Goal: Task Accomplishment & Management: Manage account settings

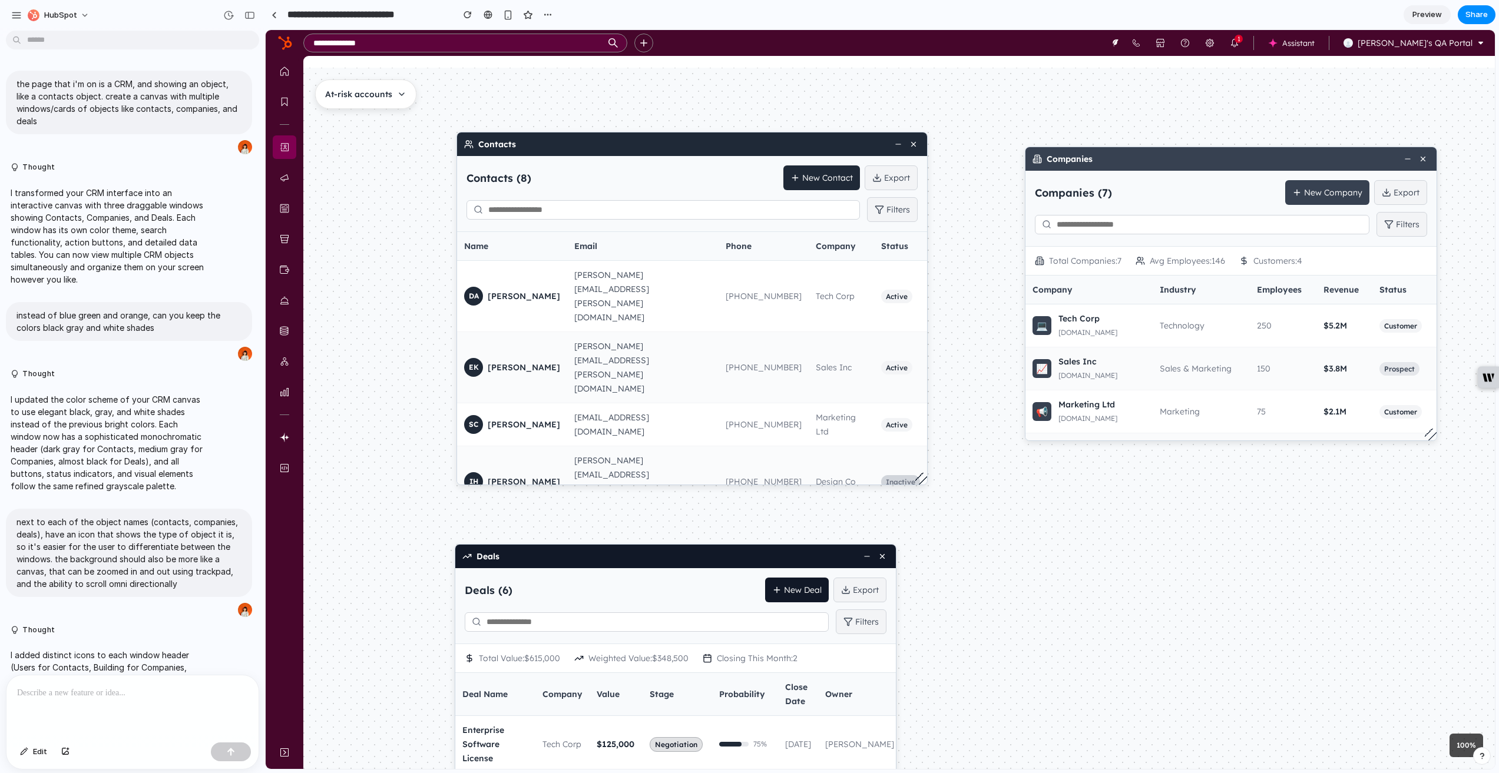
scroll to position [2484, 0]
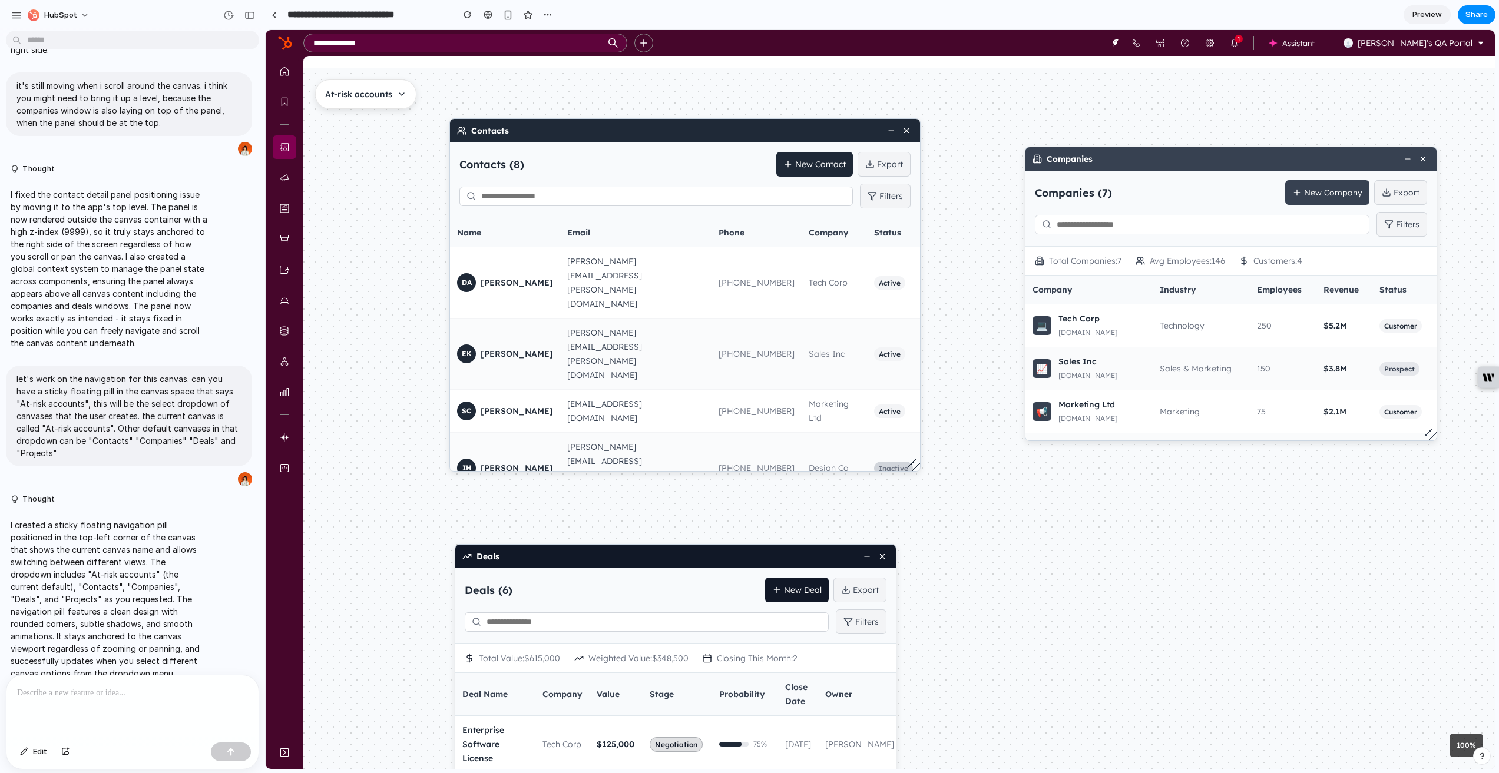
drag, startPoint x: 649, startPoint y: 144, endPoint x: 642, endPoint y: 131, distance: 15.3
click at [642, 131] on div "Contacts" at bounding box center [685, 131] width 470 height 24
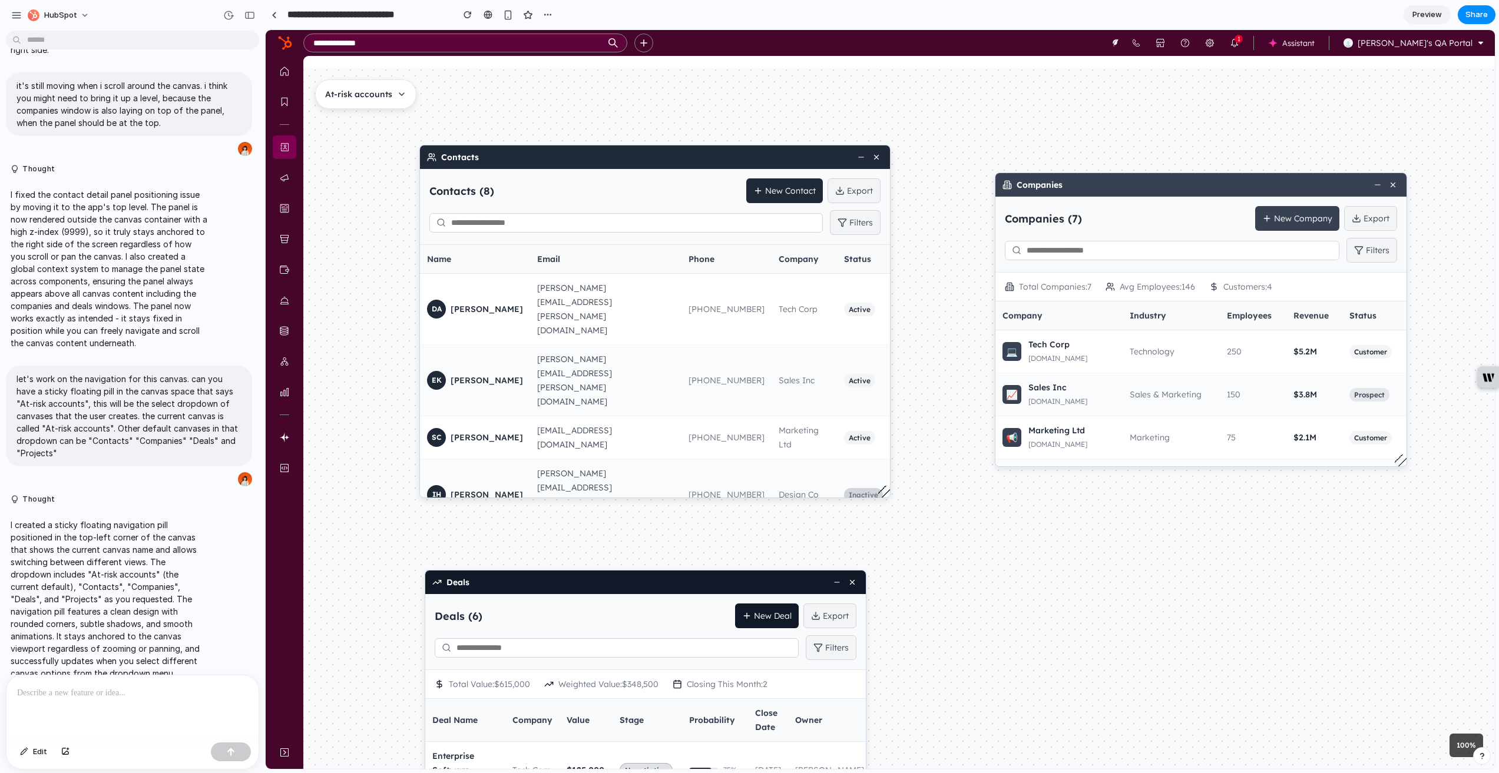
drag, startPoint x: 938, startPoint y: 521, endPoint x: 907, endPoint y: 546, distance: 40.6
click at [907, 546] on div "Contacts Contacts ( 8 ) New Contact Export Filters Name Email Phone Company Sta…" at bounding box center [962, 449] width 1191 height 701
click at [389, 96] on span "At-risk accounts" at bounding box center [358, 94] width 67 height 14
click at [389, 96] on div at bounding box center [880, 399] width 1229 height 739
click at [452, 109] on div "Contacts Contacts ( 8 ) New Contact Export Filters Name Email Phone Company Sta…" at bounding box center [962, 449] width 1191 height 701
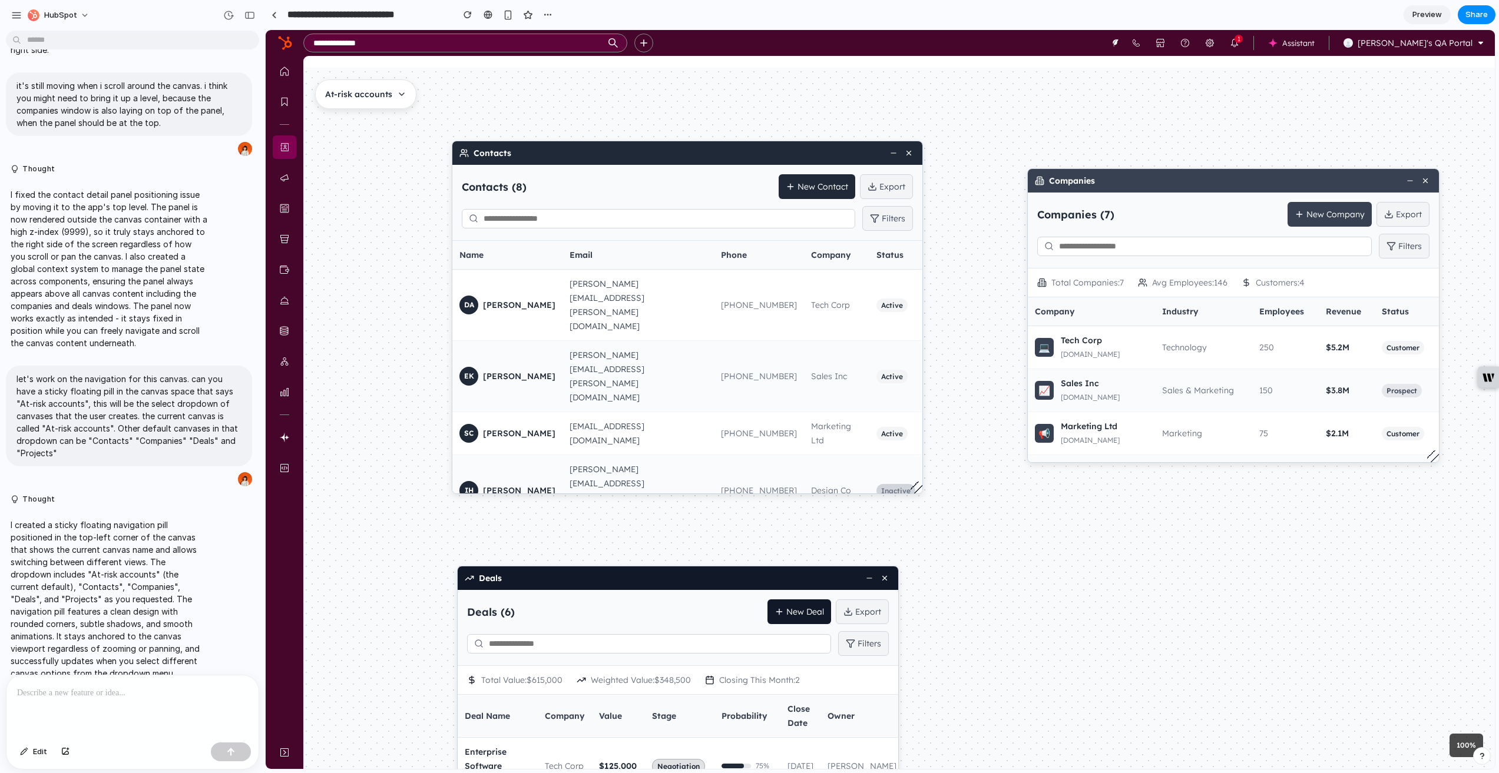
drag, startPoint x: 359, startPoint y: 221, endPoint x: 373, endPoint y: 242, distance: 25.0
click at [373, 242] on div "Contacts Contacts ( 8 ) New Contact Export Filters Name Email Phone Company Sta…" at bounding box center [898, 418] width 1191 height 701
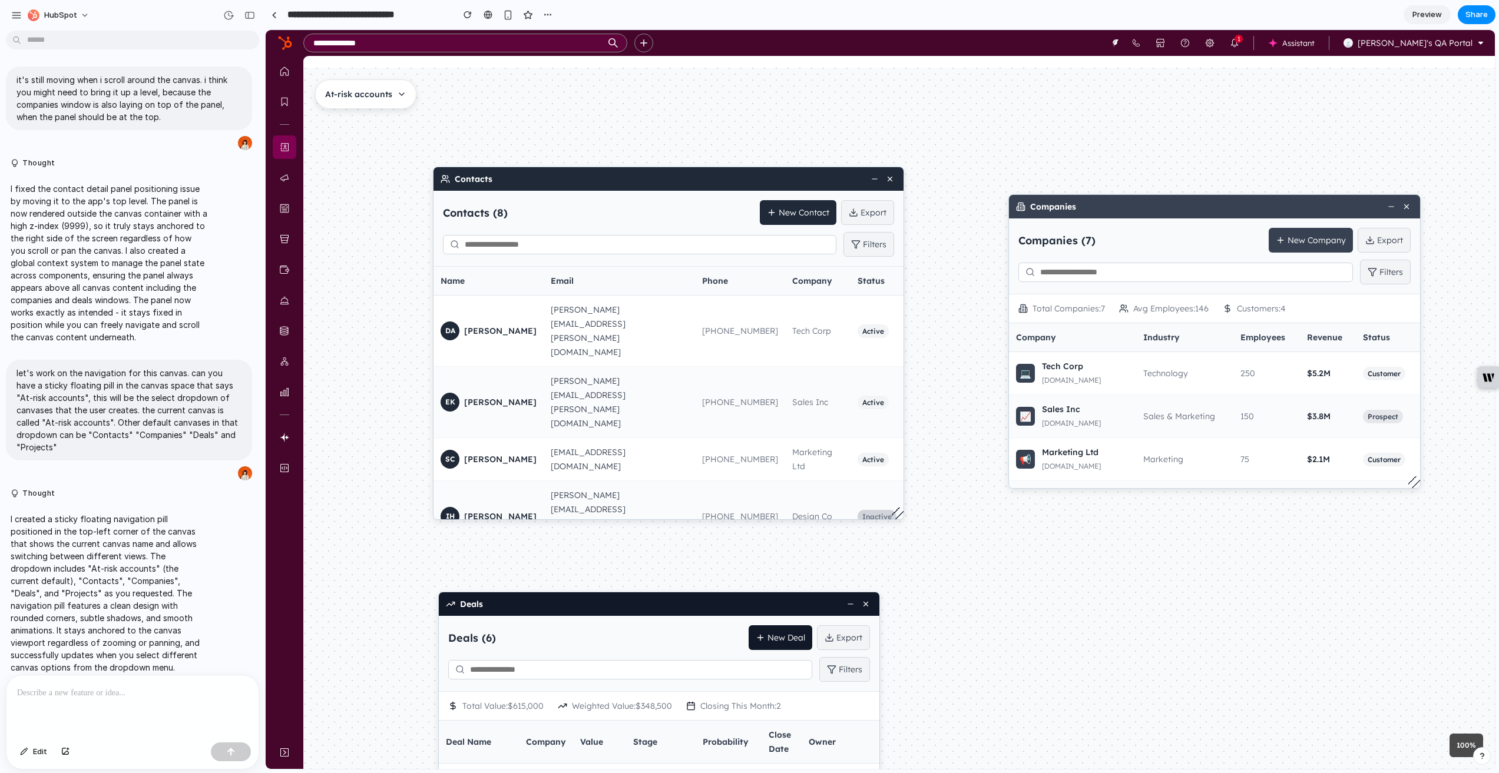
scroll to position [2493, 0]
click at [518, 324] on span "[PERSON_NAME]" at bounding box center [500, 331] width 72 height 14
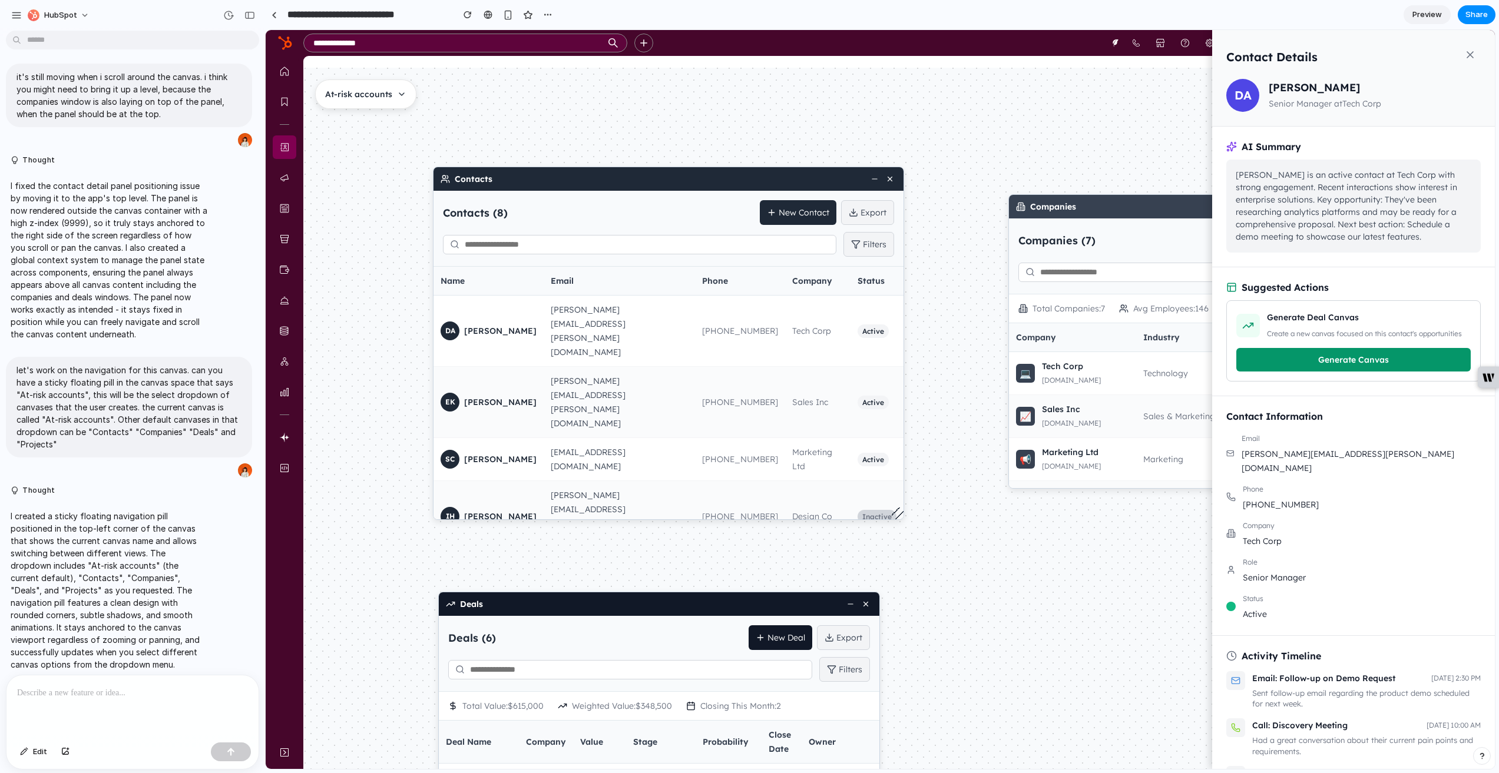
click at [1010, 241] on div "Companies ( 7 ) New Company Export Filters" at bounding box center [1214, 256] width 411 height 76
click at [1009, 241] on div "Companies ( 7 ) New Company Export Filters" at bounding box center [1214, 256] width 411 height 76
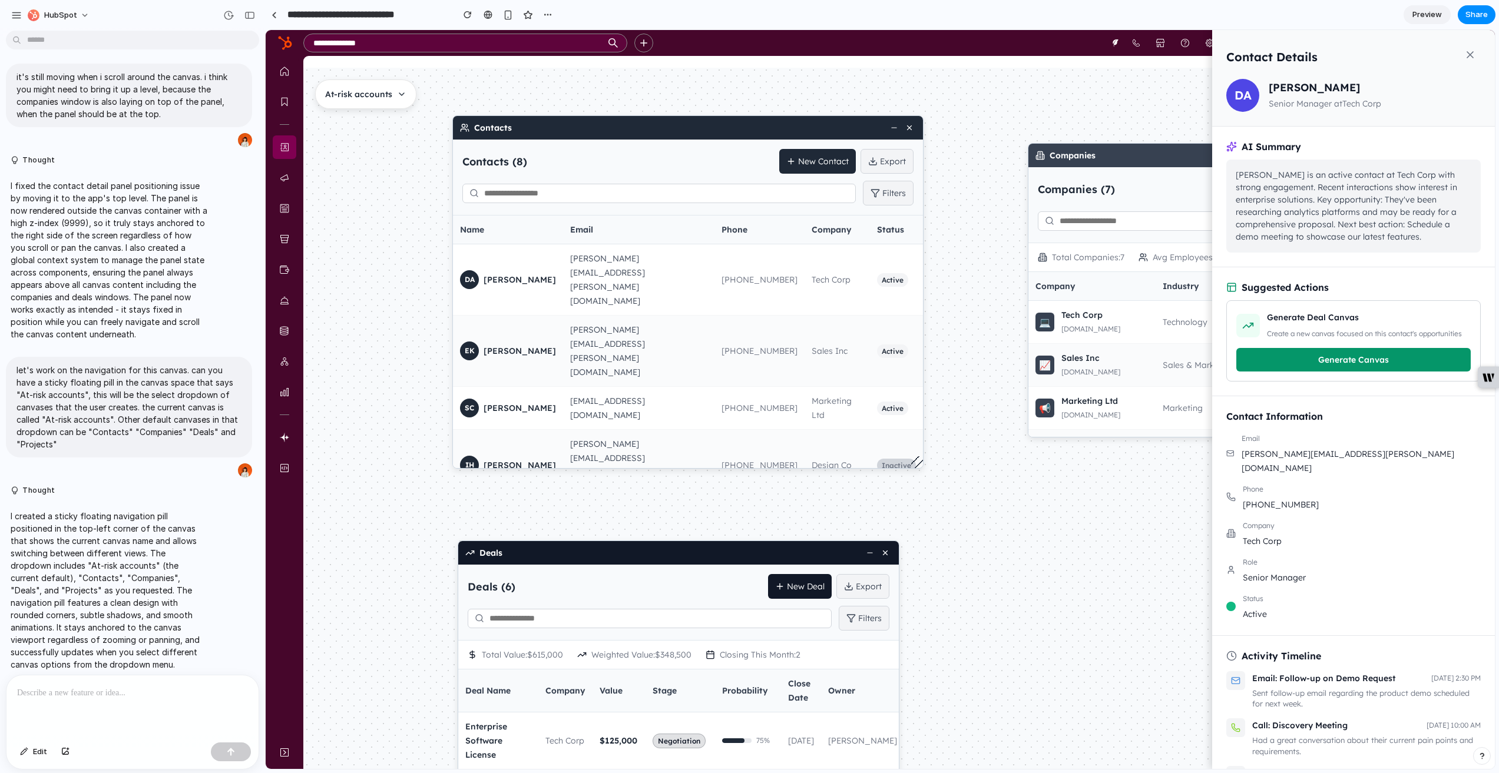
drag, startPoint x: 969, startPoint y: 247, endPoint x: 1007, endPoint y: 195, distance: 64.8
click at [1007, 195] on div "Contacts Contacts ( 8 ) New Contact Export Filters Name Email Phone Company Sta…" at bounding box center [995, 419] width 1191 height 701
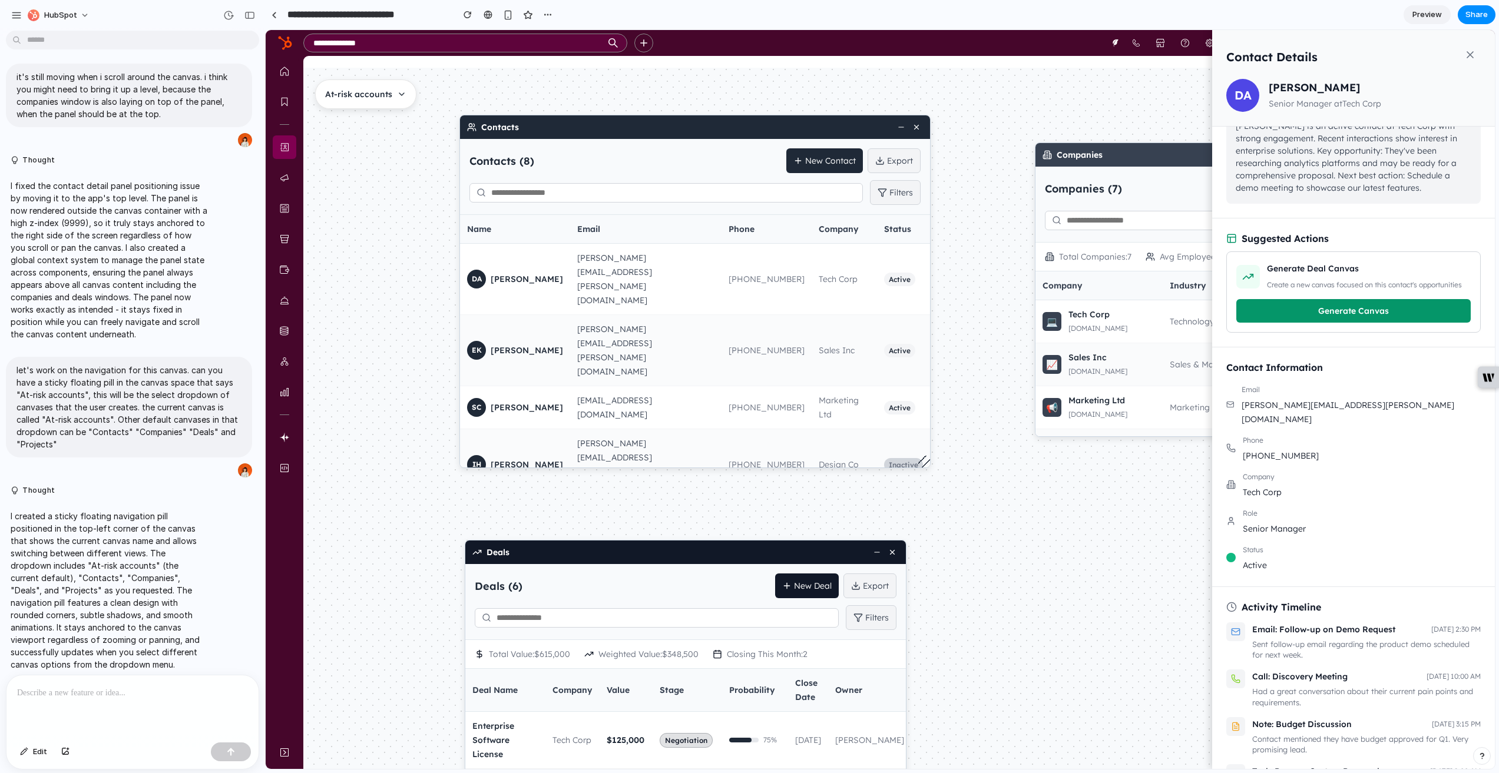
scroll to position [0, 0]
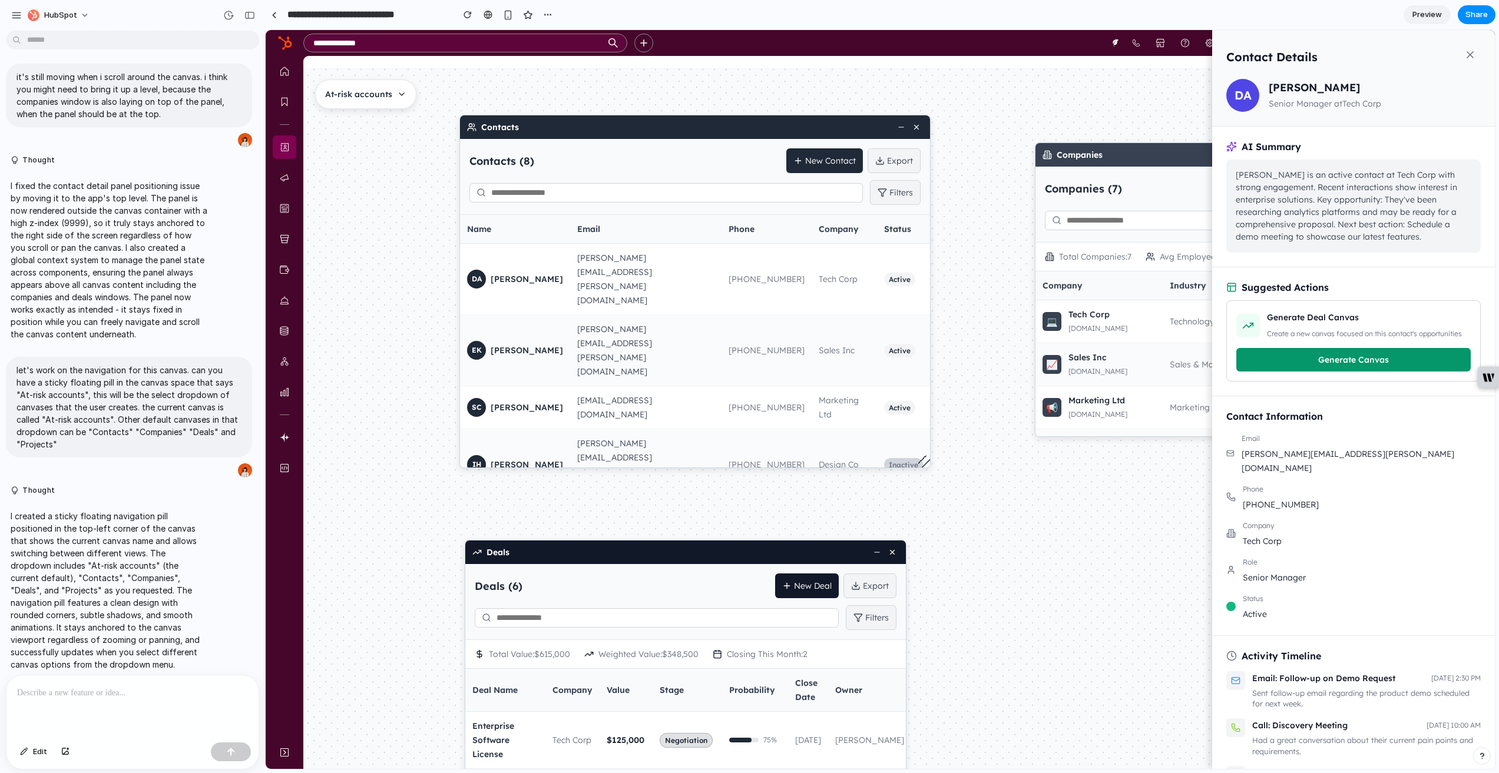
click at [955, 498] on div "Contacts Contacts ( 8 ) New Contact Export Filters Name Email Phone Company Sta…" at bounding box center [1002, 419] width 1191 height 701
click at [1469, 51] on icon at bounding box center [1470, 55] width 12 height 12
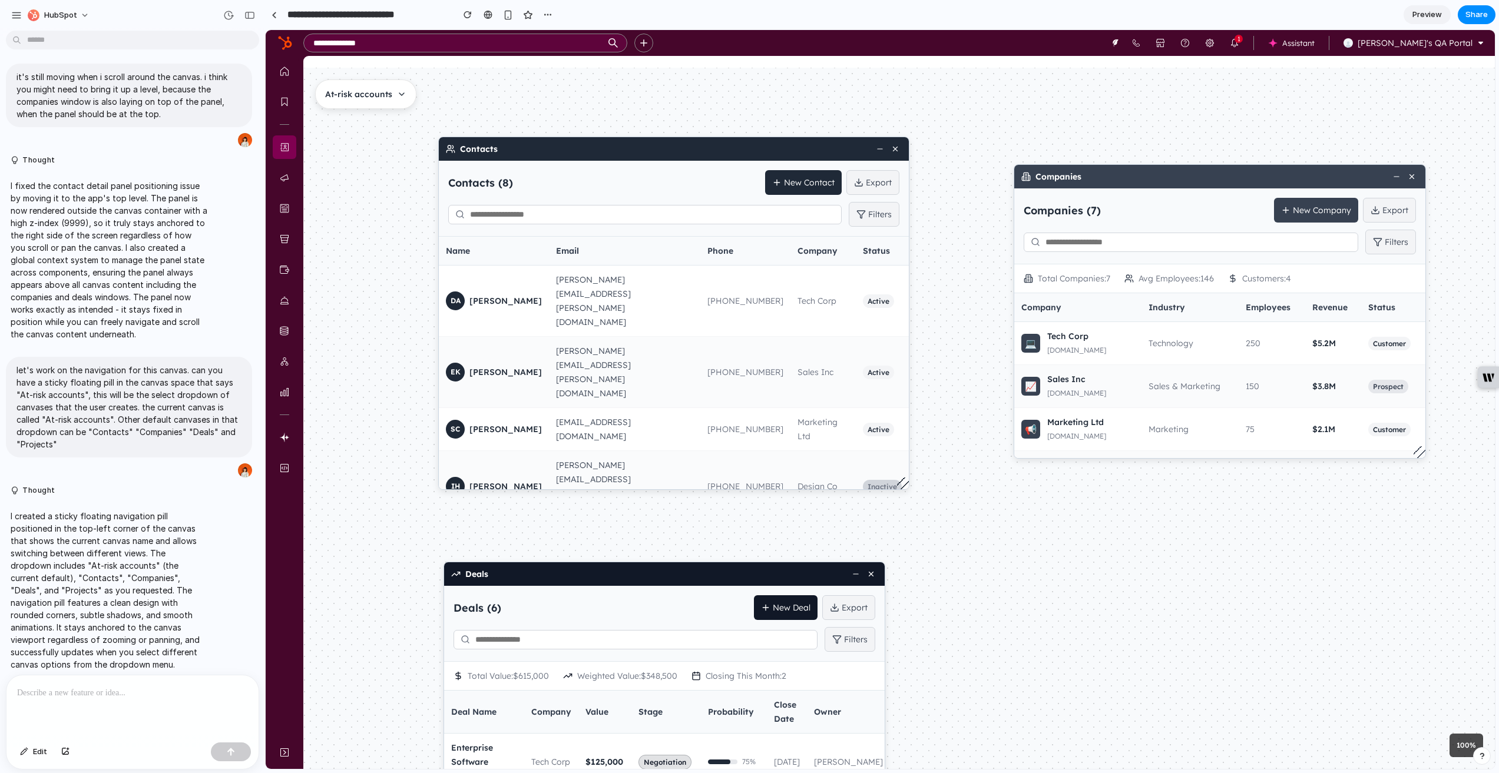
drag, startPoint x: 1224, startPoint y: 114, endPoint x: 1202, endPoint y: 136, distance: 30.4
click at [1202, 136] on div "Contacts Contacts ( 8 ) New Contact Export Filters Name Email Phone Company Sta…" at bounding box center [981, 441] width 1191 height 701
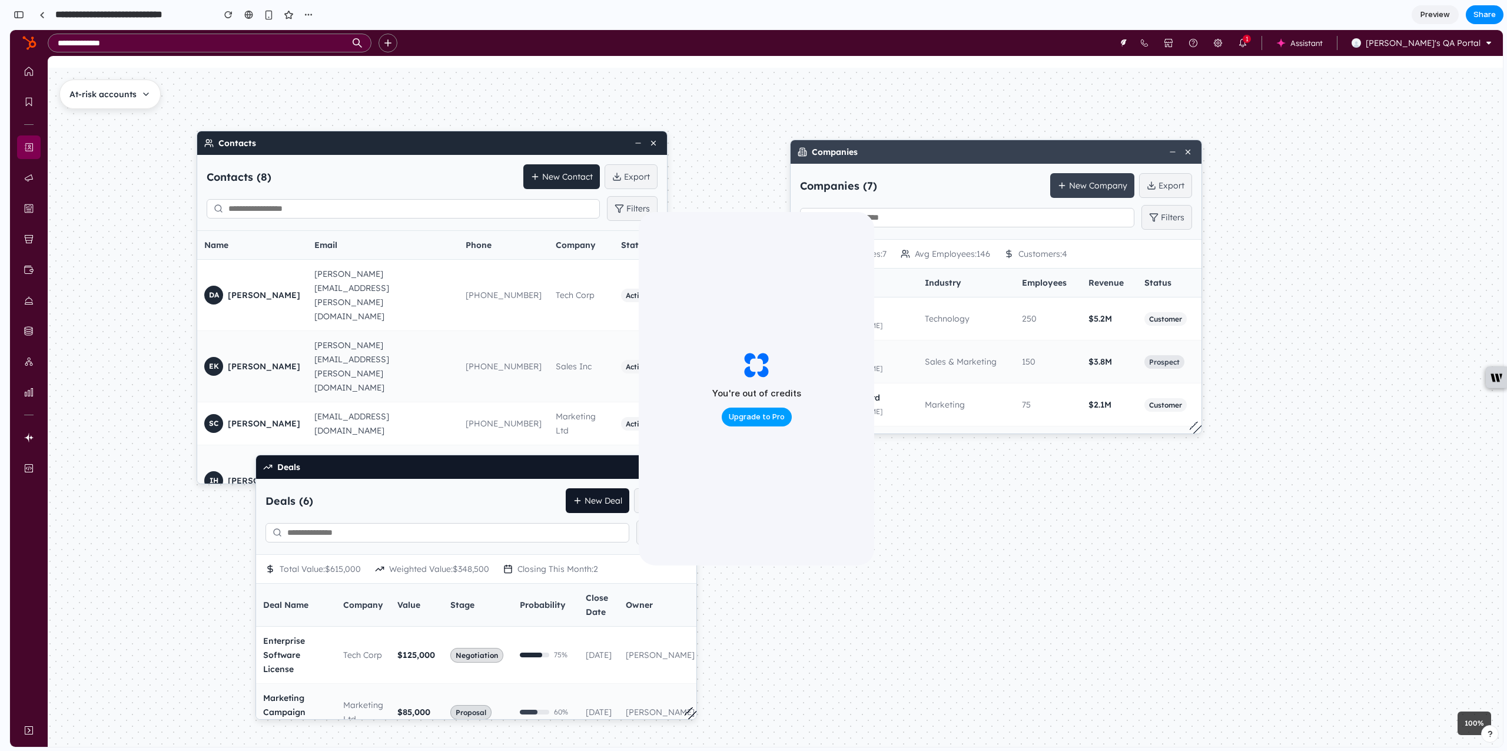
scroll to position [5709, 0]
click at [743, 419] on span "Upgrade to Pro" at bounding box center [757, 417] width 56 height 12
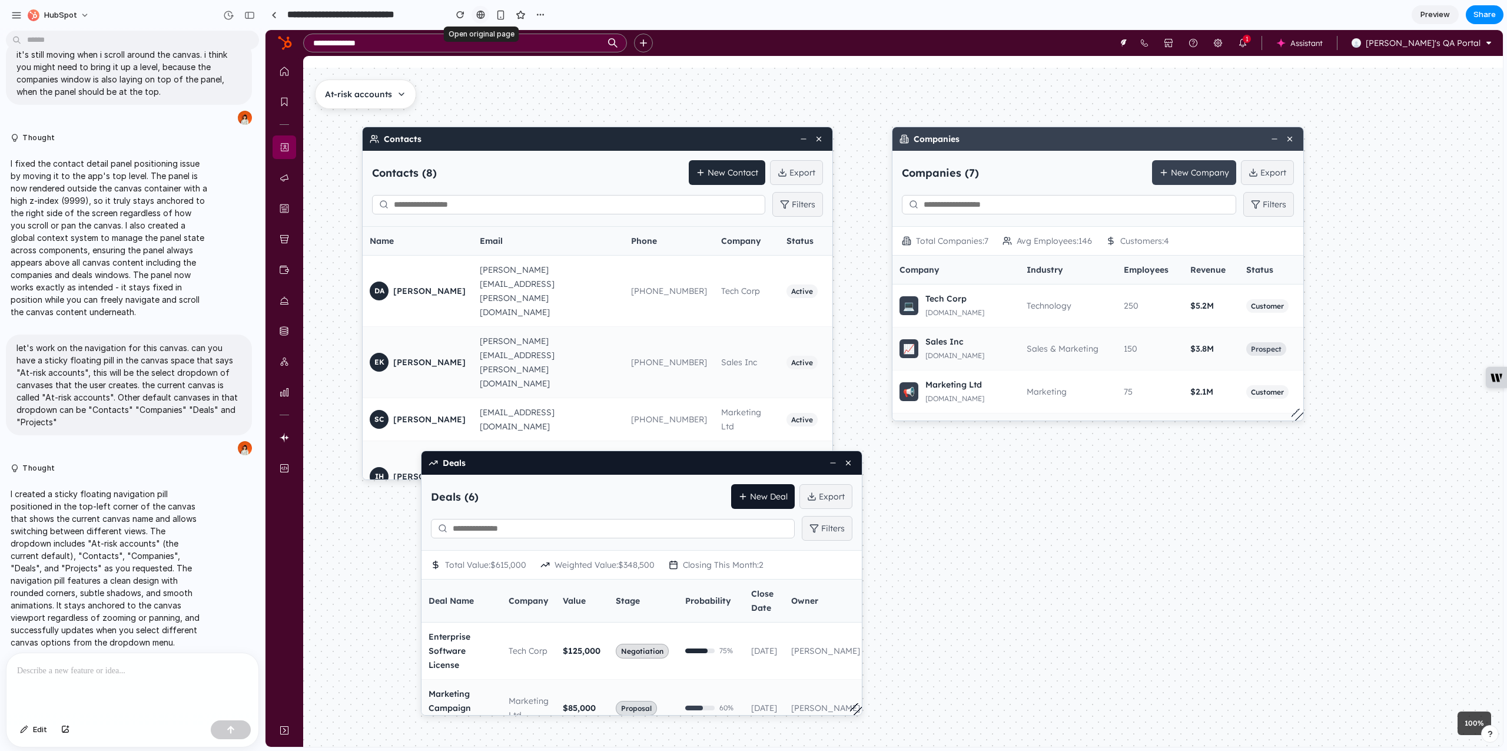
click at [482, 19] on div at bounding box center [480, 14] width 9 height 9
click at [536, 11] on div "button" at bounding box center [540, 14] width 9 height 9
click at [473, 85] on div "Duplicate Delete" at bounding box center [753, 375] width 1507 height 751
click at [39, 19] on div "HubSpot" at bounding box center [52, 15] width 49 height 12
click at [144, 92] on span "Light" at bounding box center [140, 98] width 19 height 12
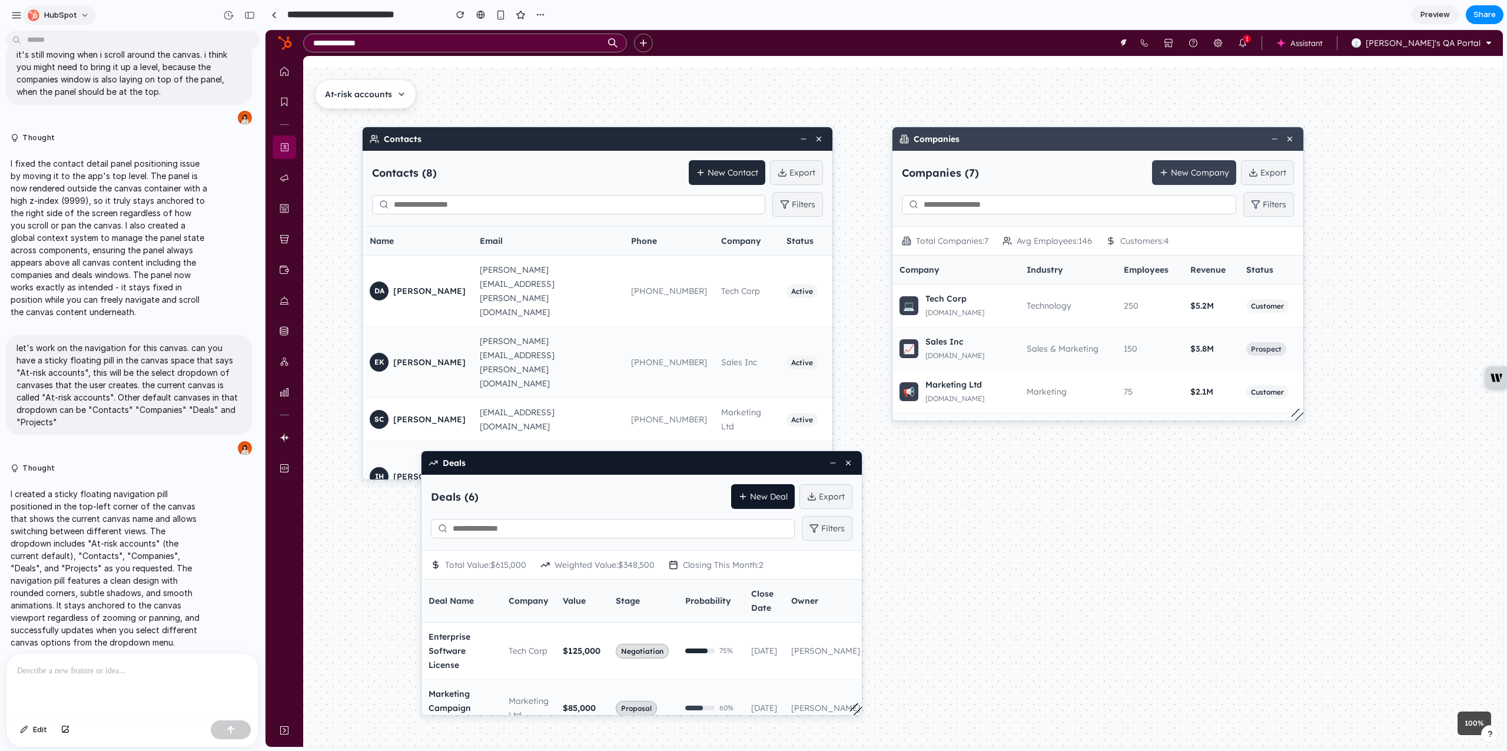
click at [69, 12] on span "HubSpot" at bounding box center [60, 15] width 33 height 12
click at [163, 135] on span "Neutral dark" at bounding box center [154, 136] width 46 height 12
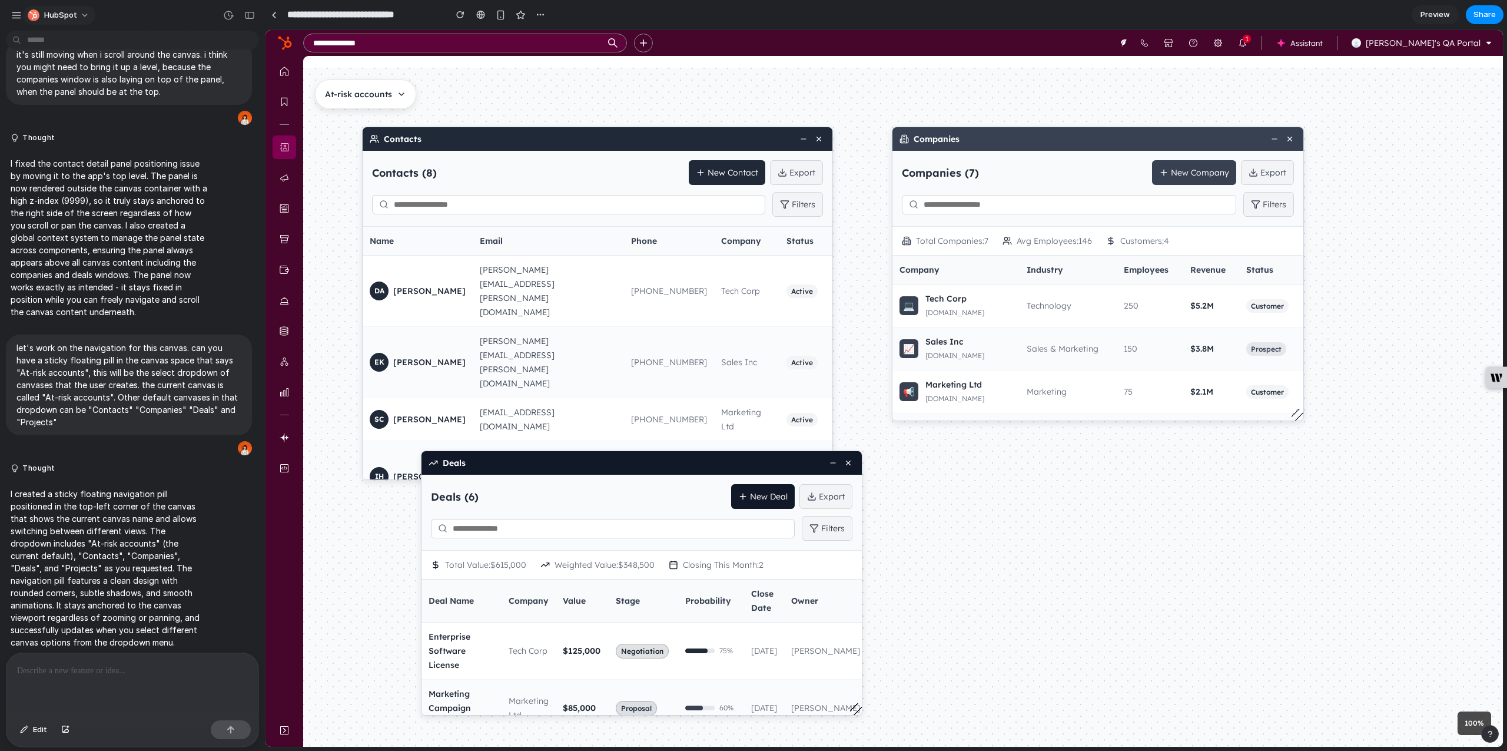
click at [65, 17] on span "HubSpot" at bounding box center [60, 15] width 33 height 12
click at [136, 153] on span "Forest" at bounding box center [143, 155] width 24 height 12
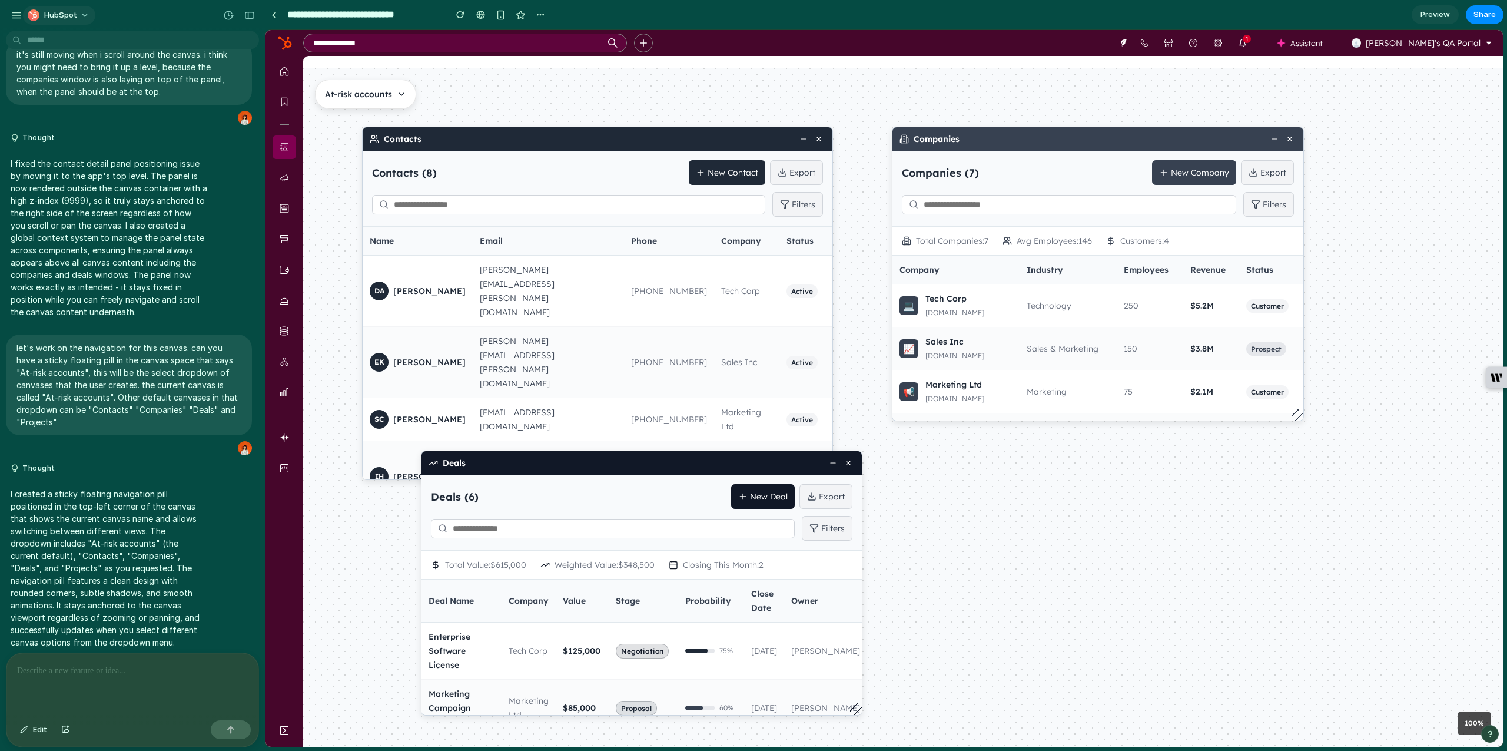
click at [67, 15] on span "HubSpot" at bounding box center [60, 15] width 33 height 12
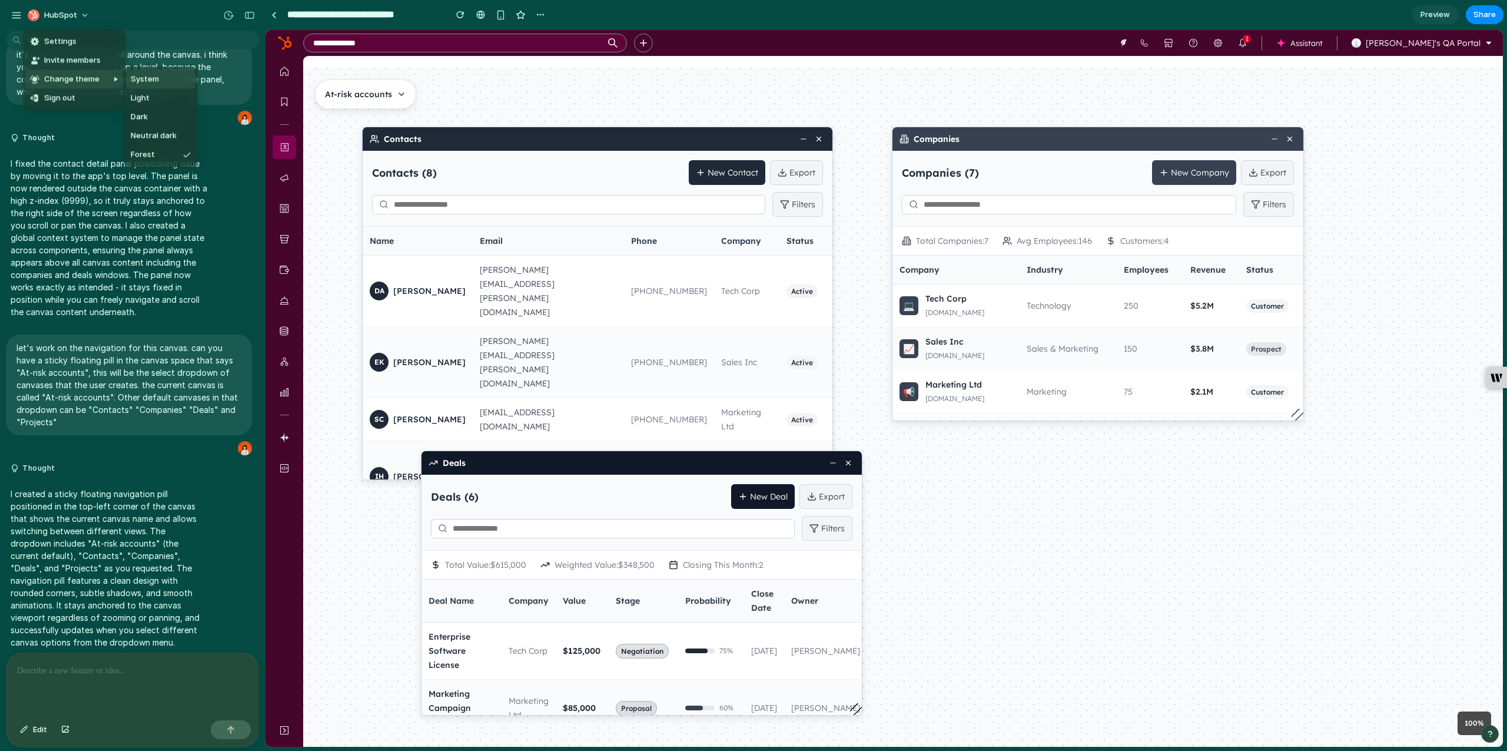
click at [141, 75] on span "System" at bounding box center [145, 80] width 28 height 12
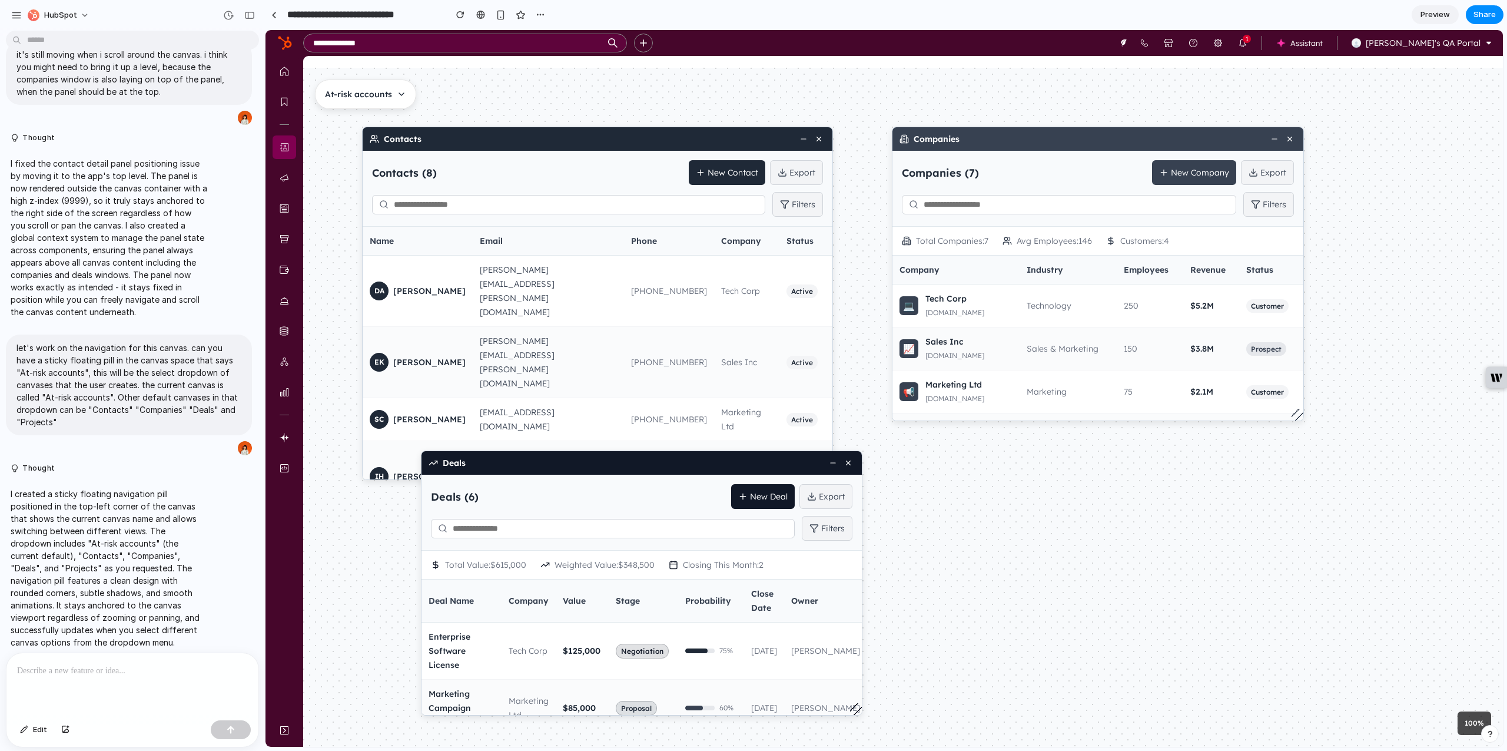
click at [122, 588] on p "I created a sticky floating navigation pill positioned in the top-left corner o…" at bounding box center [109, 568] width 197 height 161
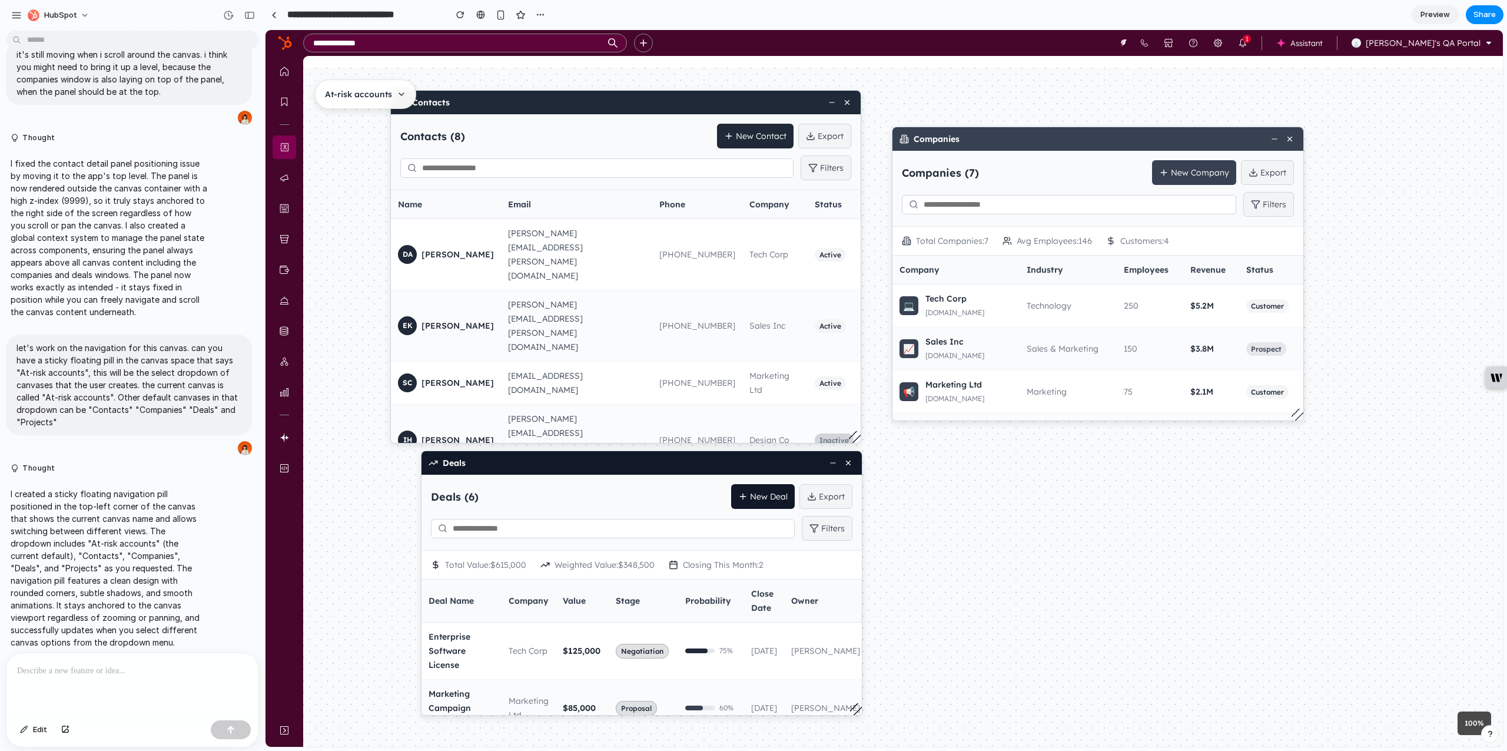
drag, startPoint x: 657, startPoint y: 133, endPoint x: 685, endPoint y: 97, distance: 46.5
click at [685, 97] on div "Contacts" at bounding box center [626, 103] width 470 height 24
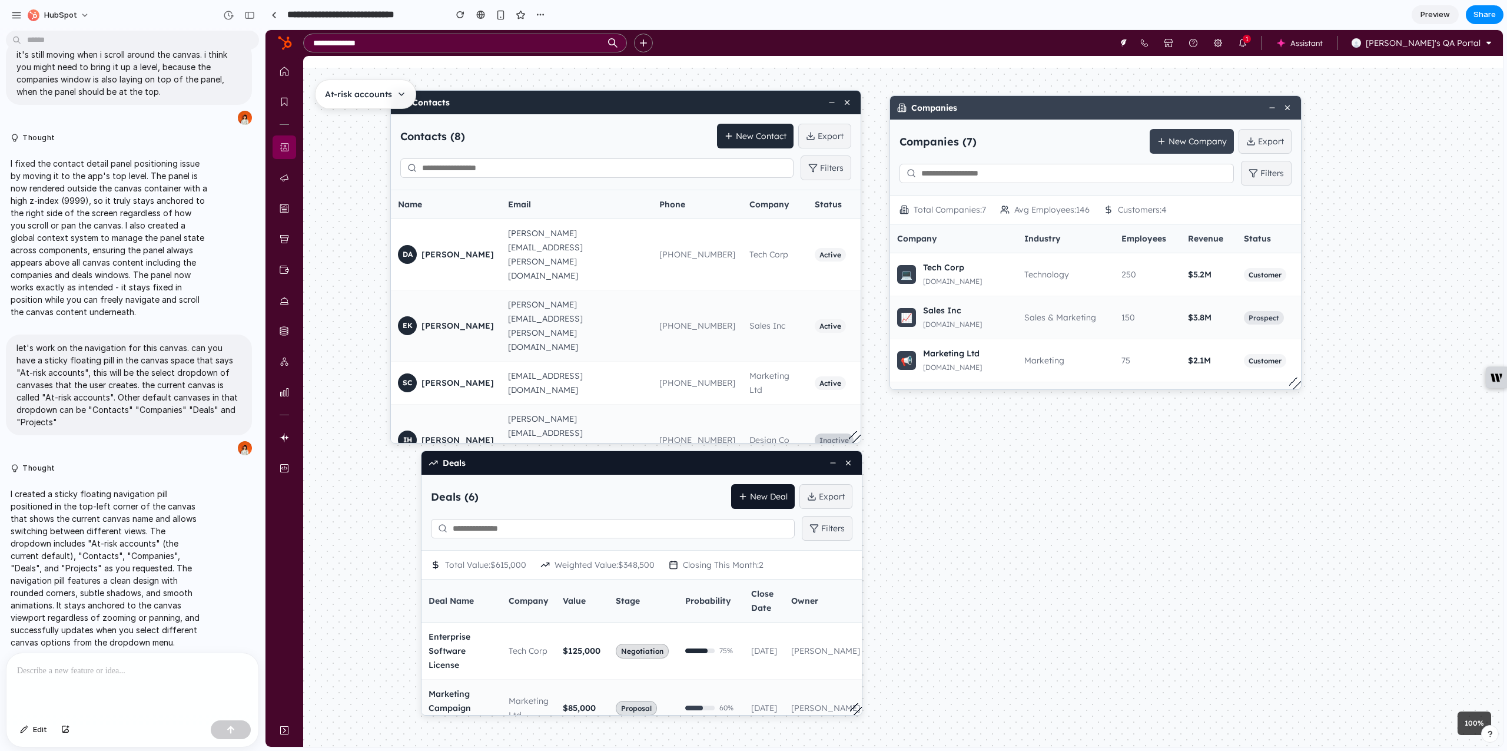
drag, startPoint x: 989, startPoint y: 142, endPoint x: 985, endPoint y: 106, distance: 36.2
click at [985, 106] on div "Companies" at bounding box center [1095, 108] width 411 height 24
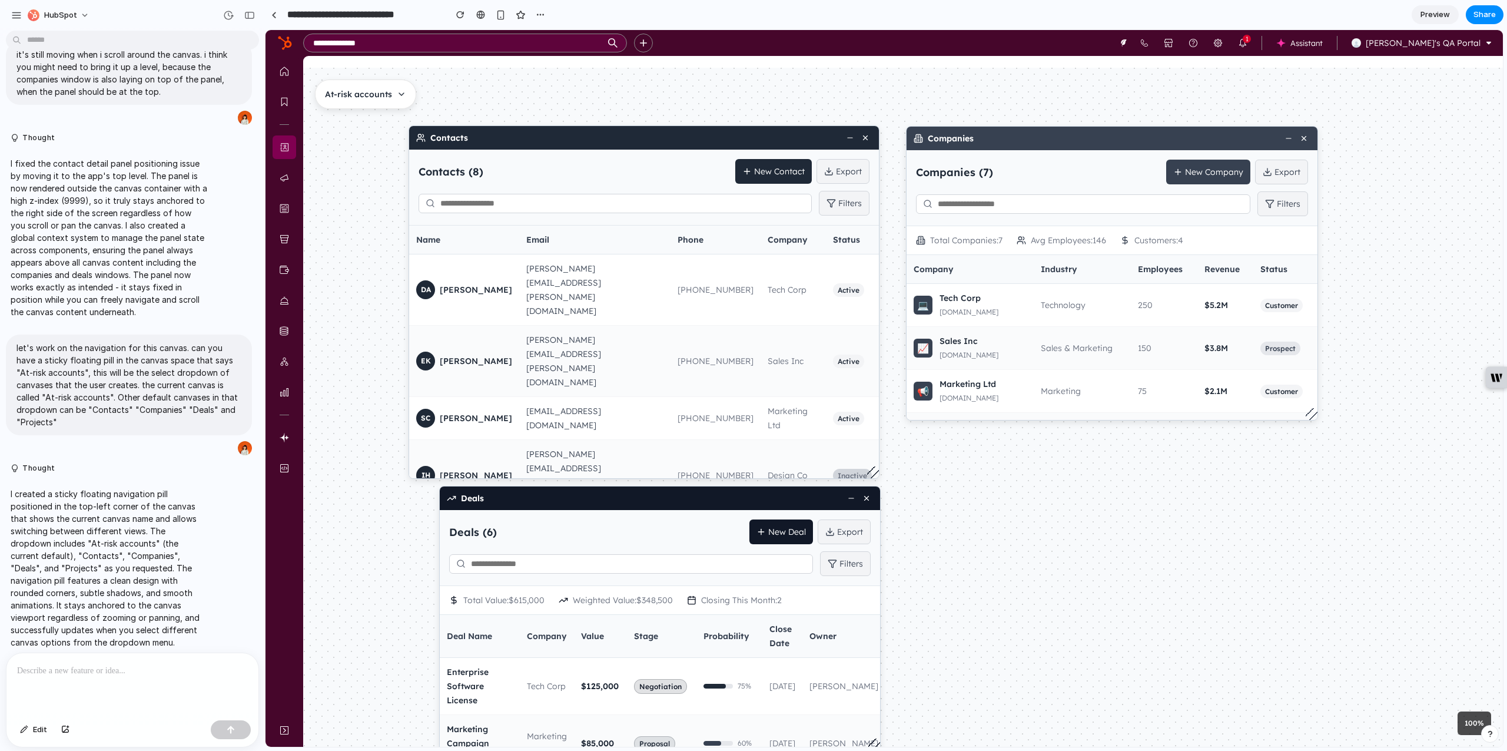
drag, startPoint x: 1007, startPoint y: 489, endPoint x: 1055, endPoint y: 538, distance: 69.1
click at [1055, 538] on div "Contacts Contacts ( 8 ) New Contact Export Filters Name Email Phone Company Sta…" at bounding box center [921, 442] width 1200 height 679
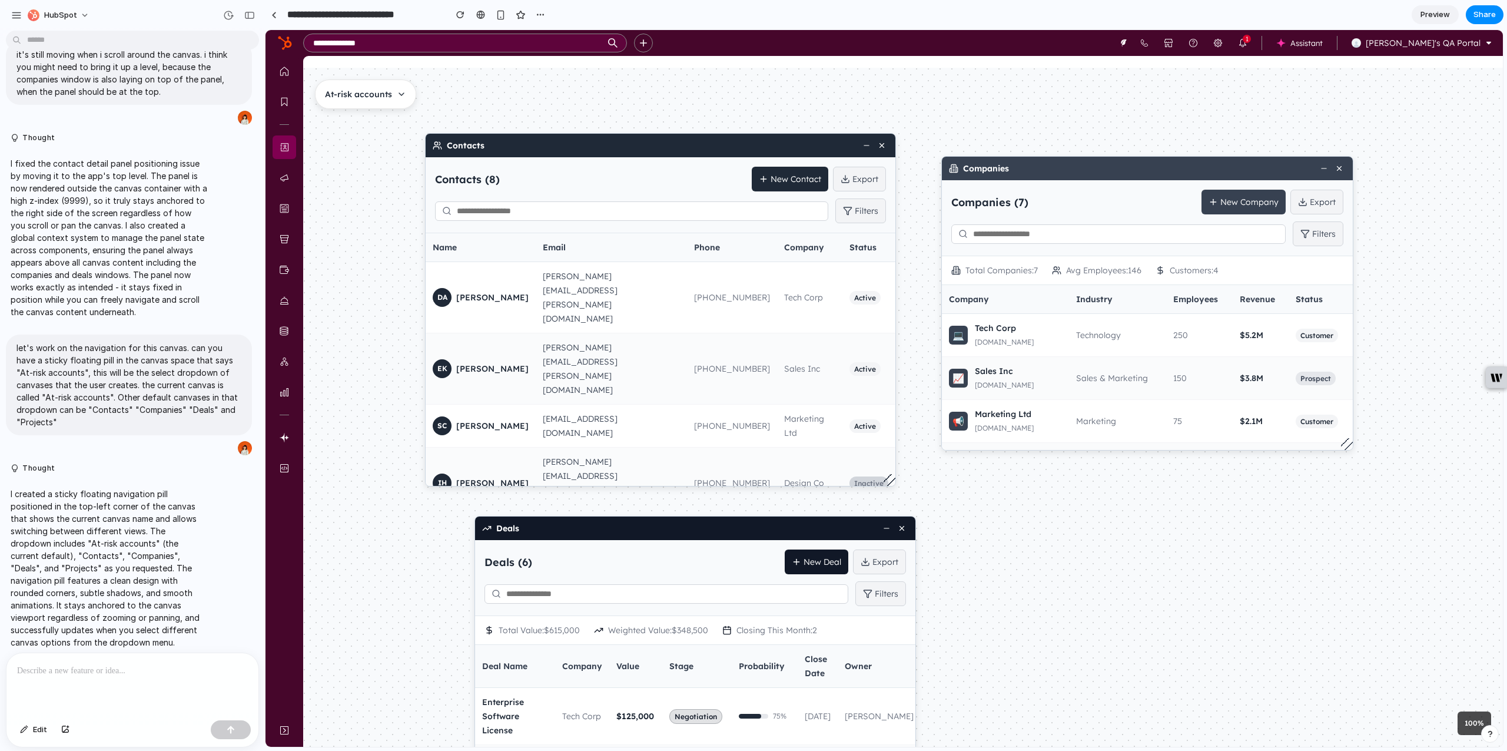
drag, startPoint x: 795, startPoint y: 161, endPoint x: 777, endPoint y: 130, distance: 37.0
click at [777, 130] on div "Contacts Contacts ( 8 ) New Contact Export Filters Name Email Phone Company Sta…" at bounding box center [903, 407] width 1200 height 679
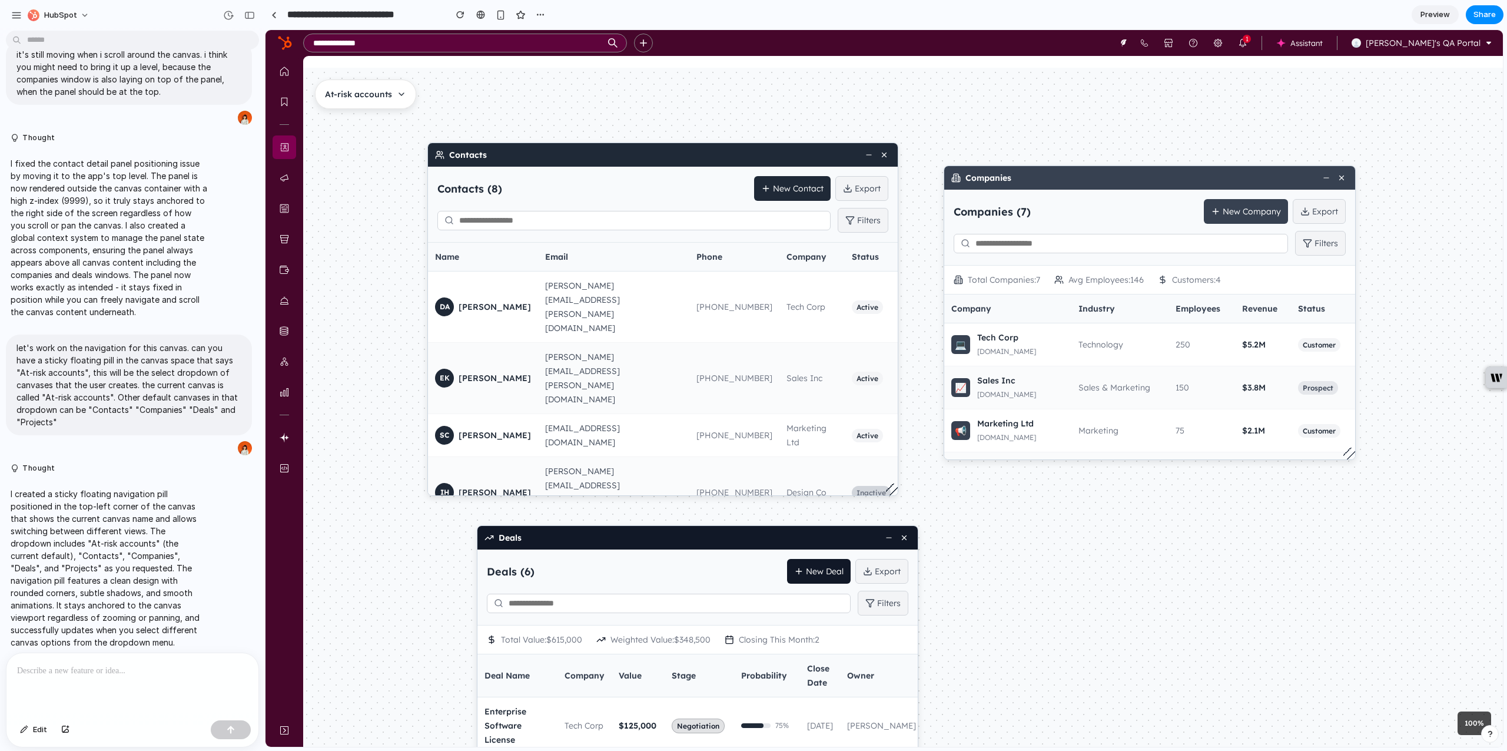
drag, startPoint x: 1047, startPoint y: 546, endPoint x: 1049, endPoint y: 555, distance: 9.7
click at [1049, 555] on div "Contacts Contacts ( 8 ) New Contact Export Filters Name Email Phone Company Sta…" at bounding box center [959, 481] width 1200 height 679
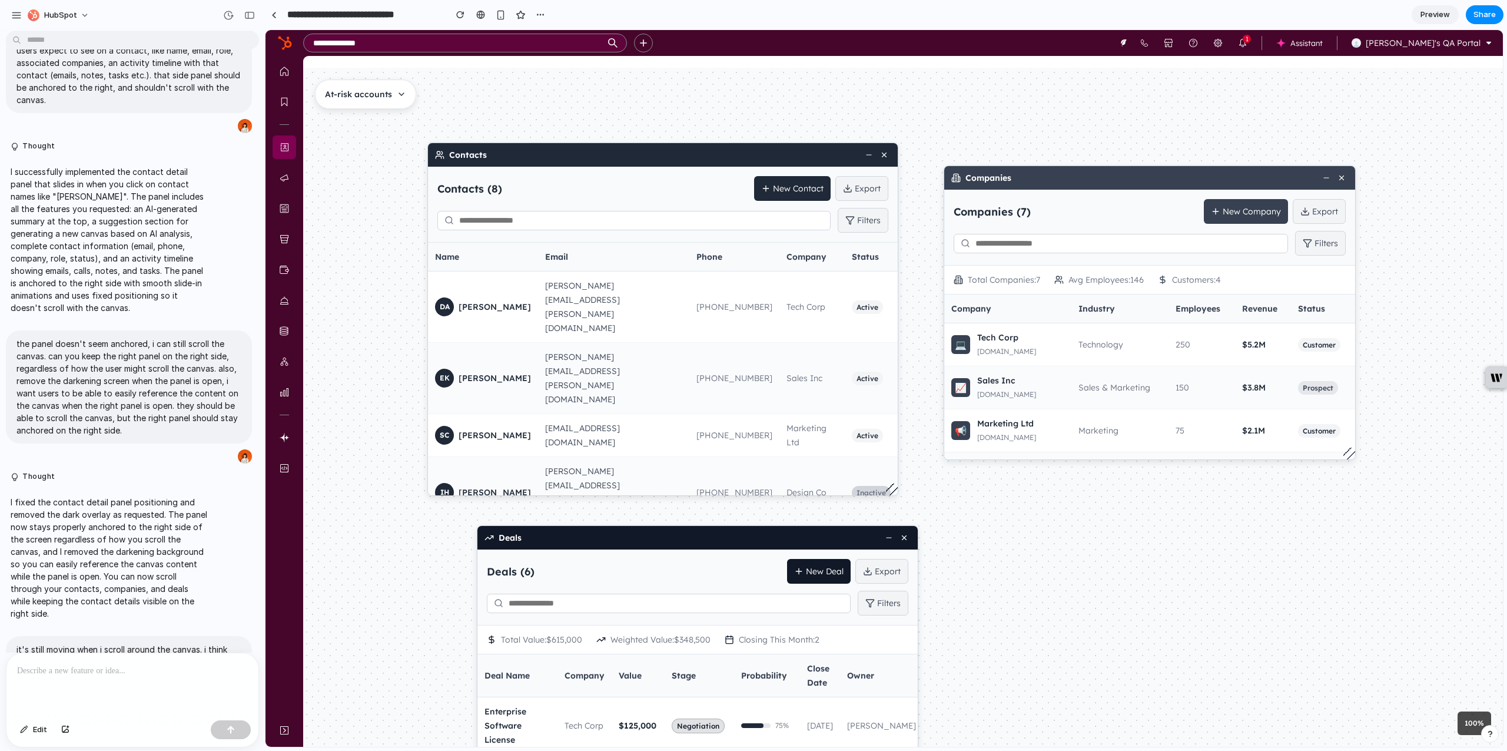
scroll to position [2515, 0]
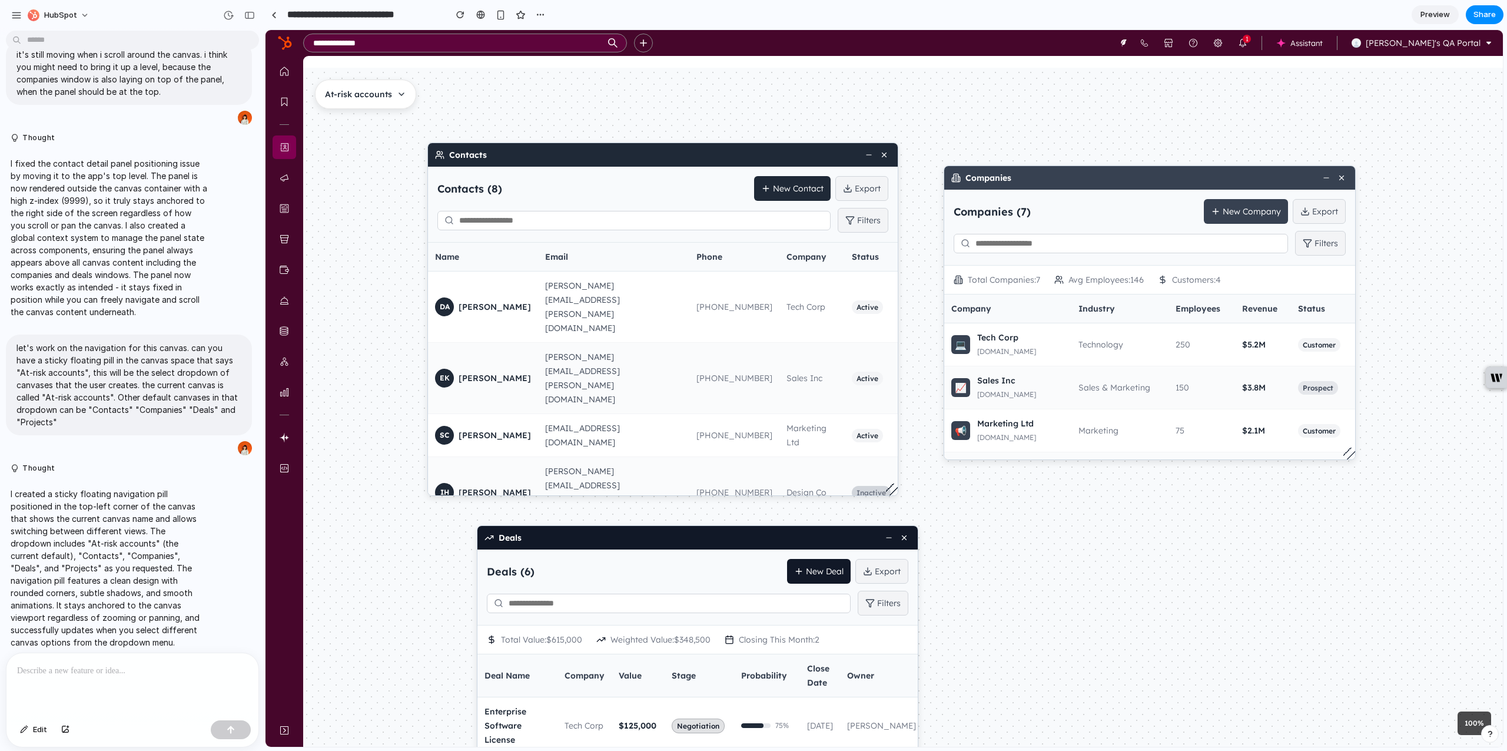
click at [1475, 722] on div "Contacts Contacts ( 8 ) New Contact Export Filters Name Email Phone Company Sta…" at bounding box center [959, 481] width 1200 height 679
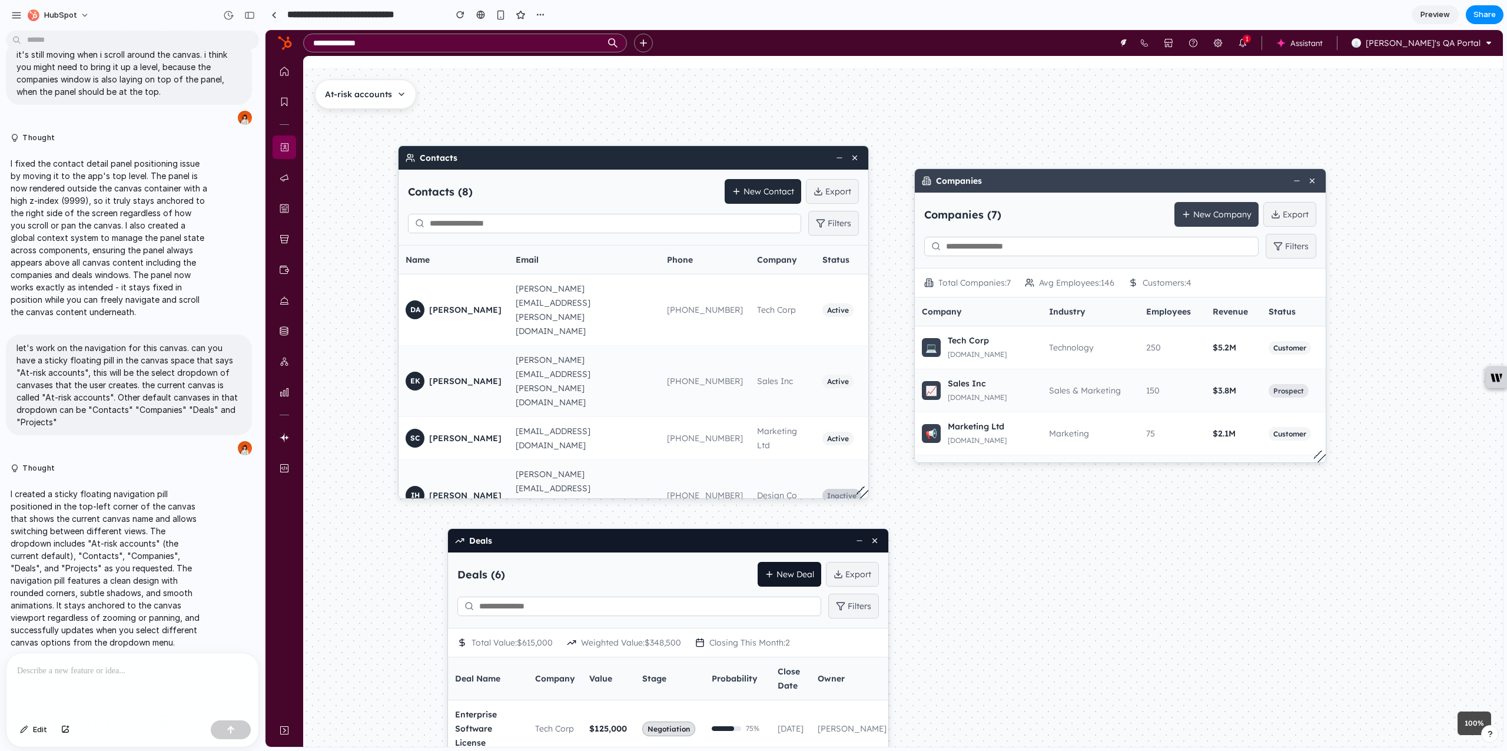
drag, startPoint x: 1470, startPoint y: 721, endPoint x: 1441, endPoint y: 724, distance: 29.6
click at [1441, 724] on div "Contacts Contacts ( 8 ) New Contact Export Filters Name Email Phone Company Sta…" at bounding box center [930, 484] width 1200 height 679
click at [1471, 724] on div "Contacts Contacts ( 8 ) New Contact Export Filters Name Email Phone Company Sta…" at bounding box center [930, 484] width 1200 height 679
click at [1467, 725] on div "Contacts Contacts ( 8 ) New Contact Export Filters Name Email Phone Company Sta…" at bounding box center [930, 484] width 1200 height 679
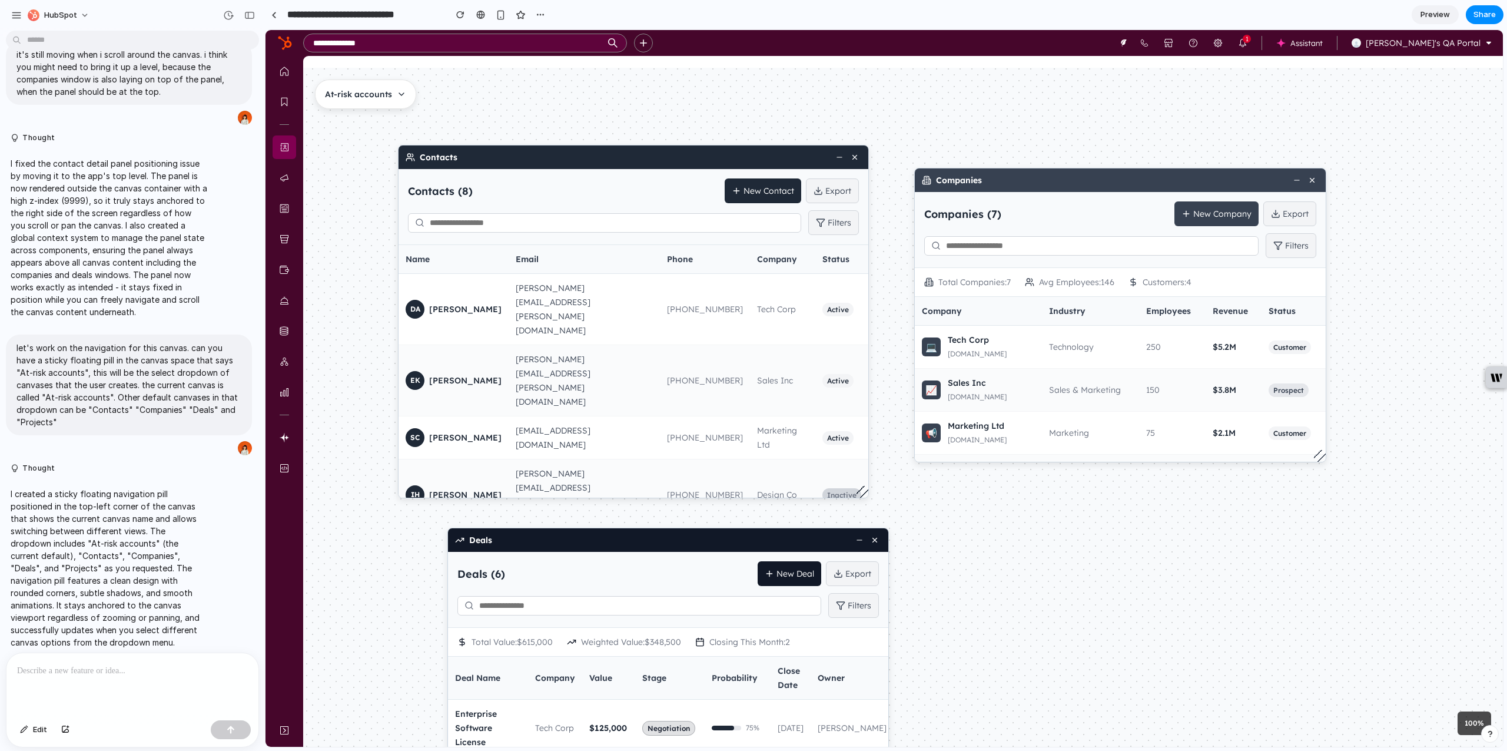
click at [1476, 718] on div "Contacts Contacts ( 8 ) New Contact Export Filters Name Email Phone Company Sta…" at bounding box center [930, 484] width 1200 height 679
click at [1480, 717] on div "Contacts Contacts ( 8 ) New Contact Export Filters Name Email Phone Company Sta…" at bounding box center [930, 484] width 1200 height 679
click at [1180, 585] on div "Contacts Contacts ( 8 ) New Contact Export Filters Name Email Phone Company Sta…" at bounding box center [930, 484] width 1200 height 679
drag, startPoint x: 1082, startPoint y: 587, endPoint x: 1121, endPoint y: 536, distance: 63.8
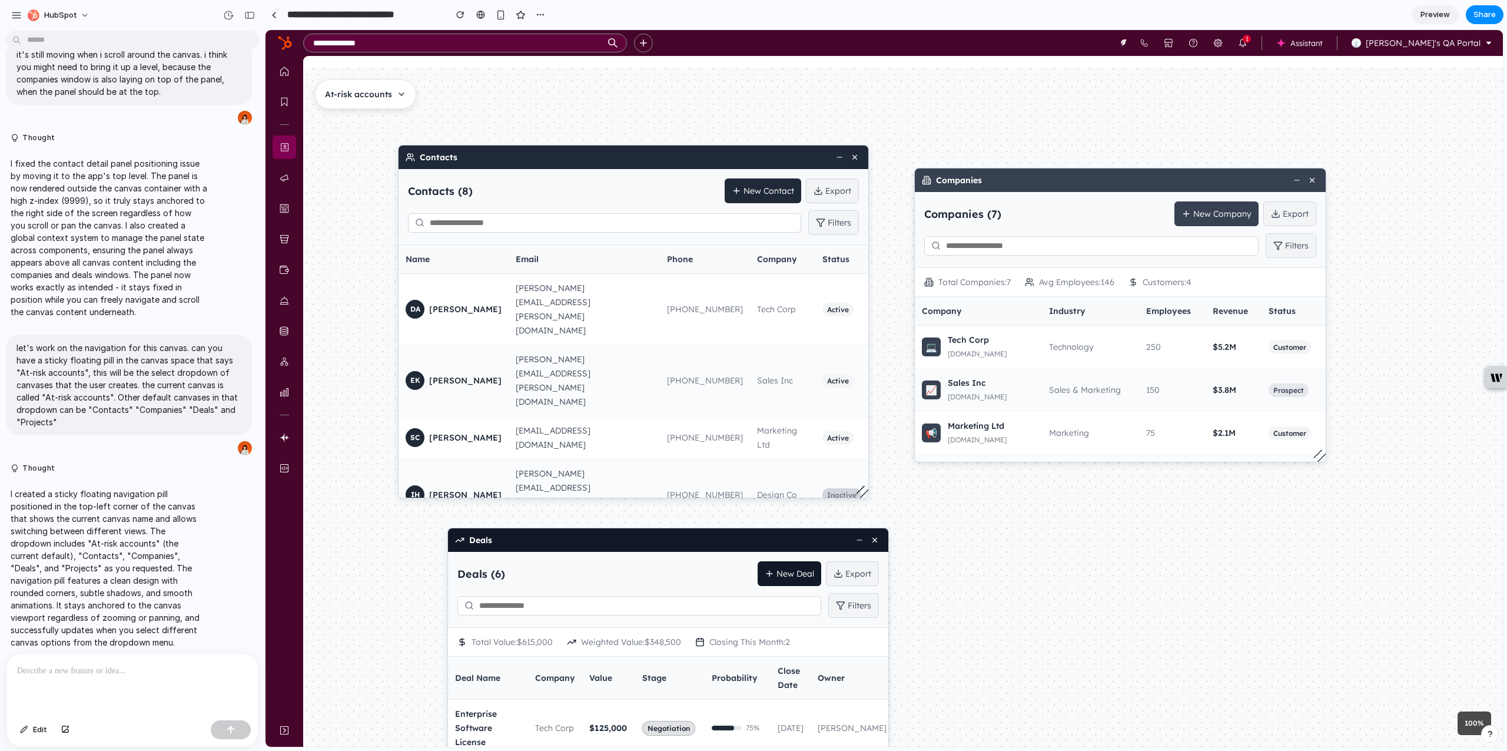
click at [1121, 536] on div "Contacts Contacts ( 8 ) New Contact Export Filters Name Email Phone Company Sta…" at bounding box center [930, 484] width 1200 height 679
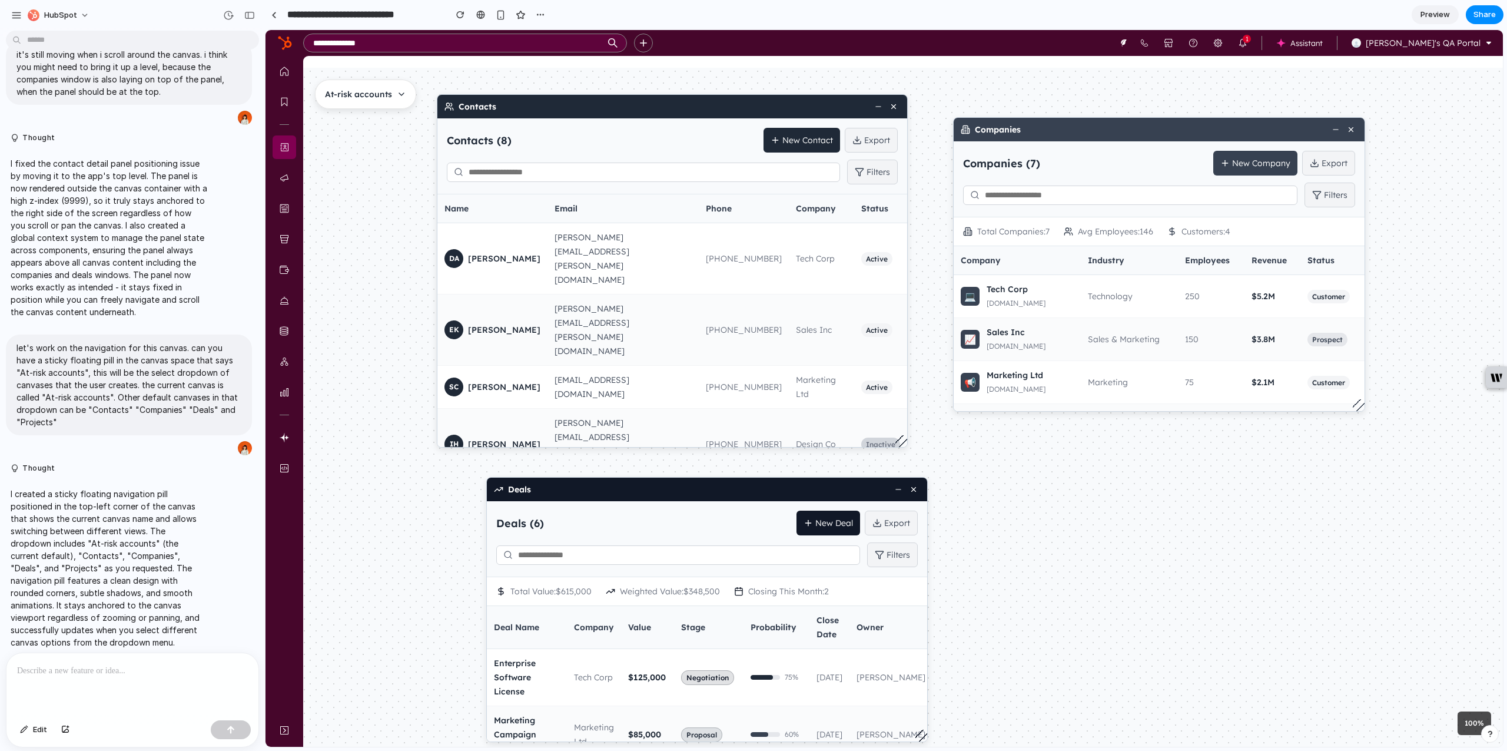
click at [1121, 536] on div "Contacts Contacts ( 8 ) New Contact Export Filters Name Email Phone Company Sta…" at bounding box center [969, 433] width 1200 height 679
click at [1086, 460] on div "Contacts Contacts ( 8 ) New Contact Export Filters Name Email Phone Company Sta…" at bounding box center [969, 433] width 1200 height 679
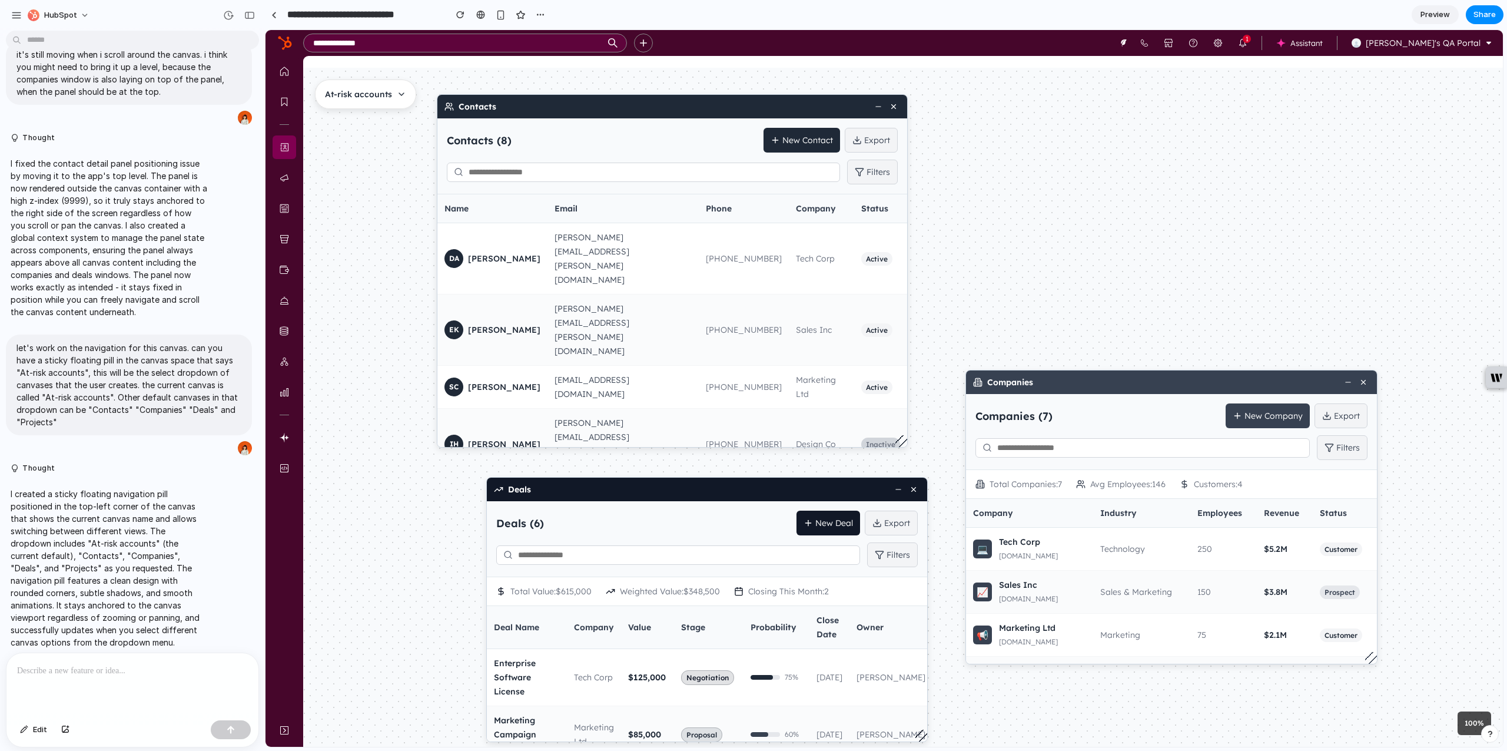
drag, startPoint x: 1063, startPoint y: 125, endPoint x: 937, endPoint y: 430, distance: 330.6
click at [1073, 394] on div "Companies" at bounding box center [1171, 382] width 411 height 24
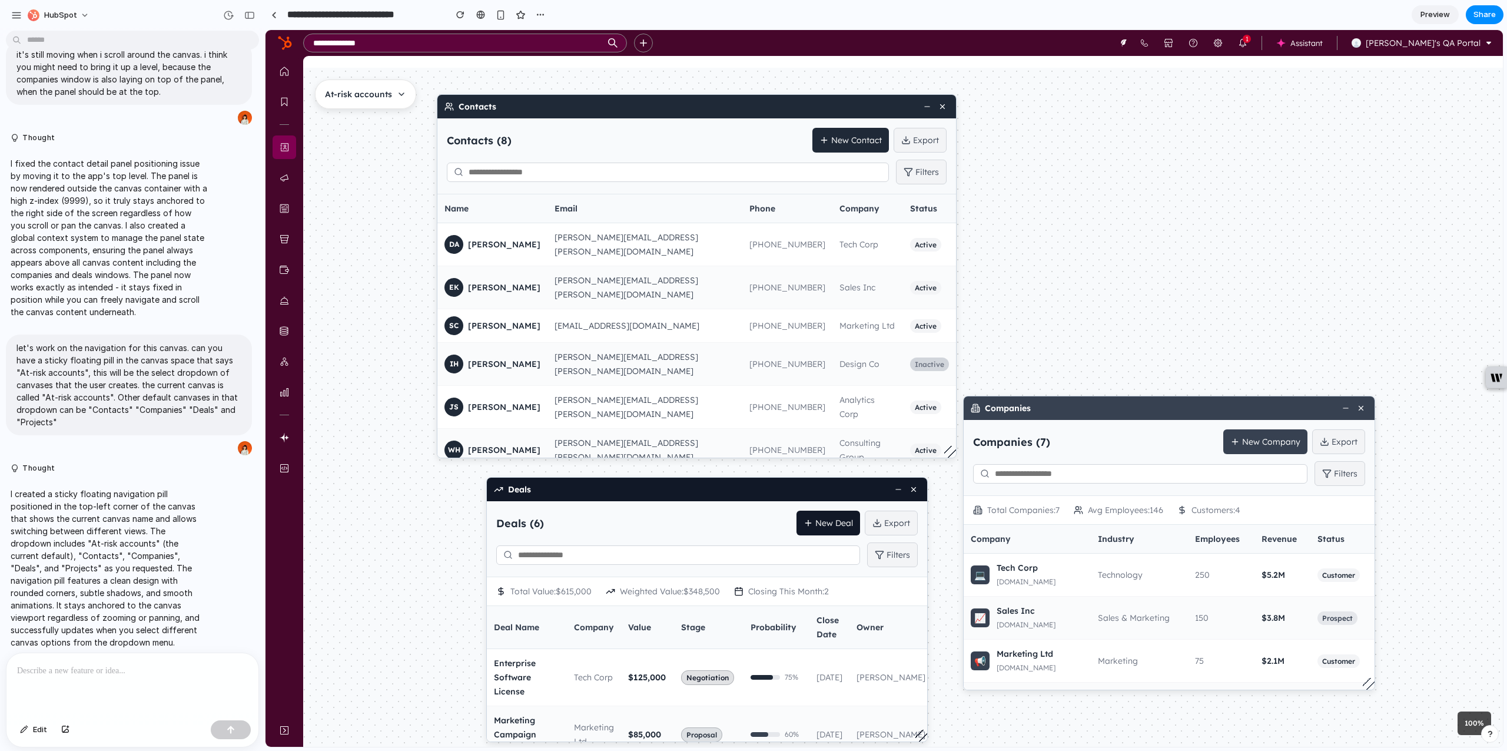
drag, startPoint x: 901, startPoint y: 442, endPoint x: 950, endPoint y: 453, distance: 50.0
click at [950, 453] on div at bounding box center [950, 452] width 12 height 12
click at [867, 138] on button "New Contact" at bounding box center [851, 140] width 77 height 25
click at [1119, 181] on div "Contacts Contacts ( 8 ) New Contact Export Filters Name Email Phone Company Sta…" at bounding box center [969, 433] width 1200 height 679
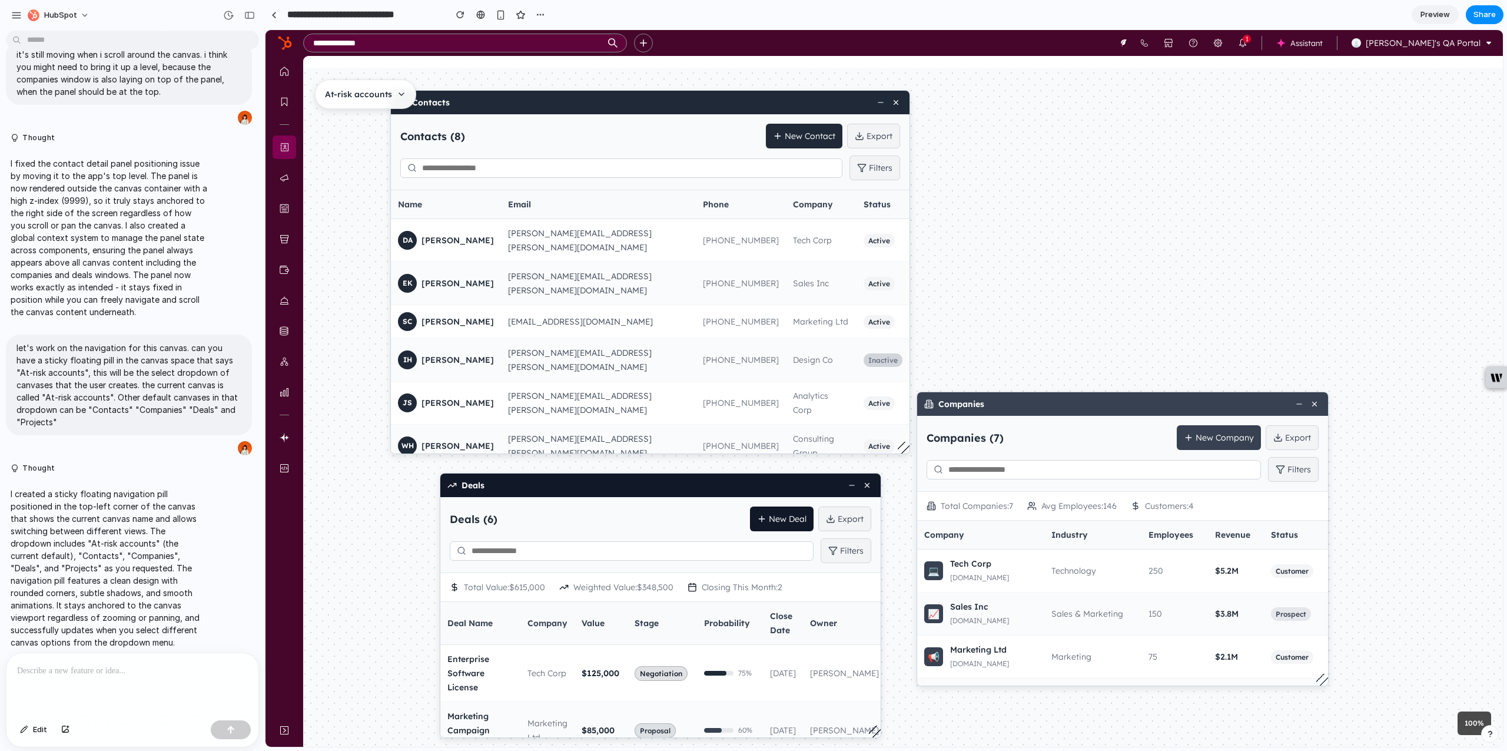
drag, startPoint x: 1216, startPoint y: 258, endPoint x: 1139, endPoint y: 263, distance: 77.3
click at [1170, 263] on div "Contacts Contacts ( 8 ) New Contact Export Filters Name Email Phone Company Sta…" at bounding box center [922, 429] width 1200 height 679
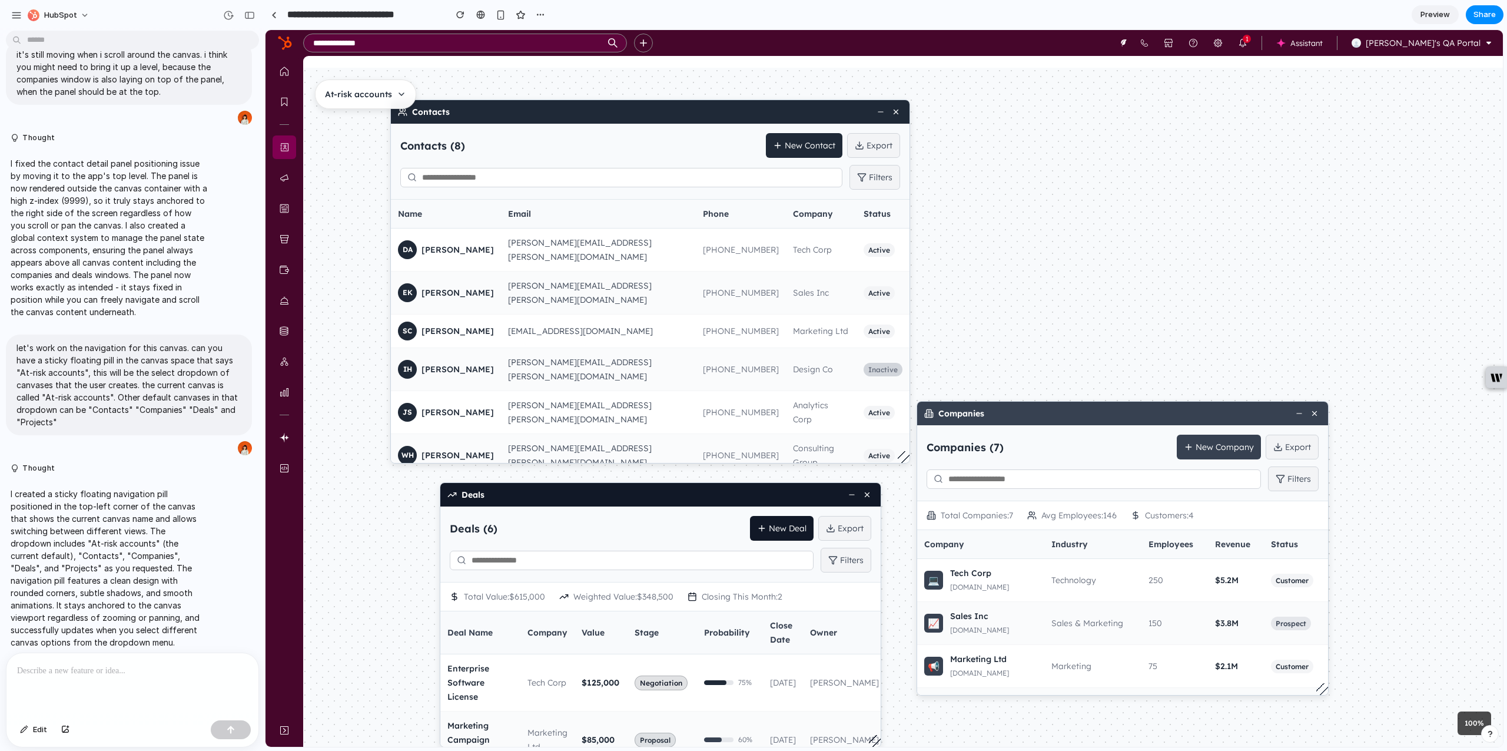
click at [456, 253] on div "DA Daniel Anderson" at bounding box center [446, 249] width 96 height 19
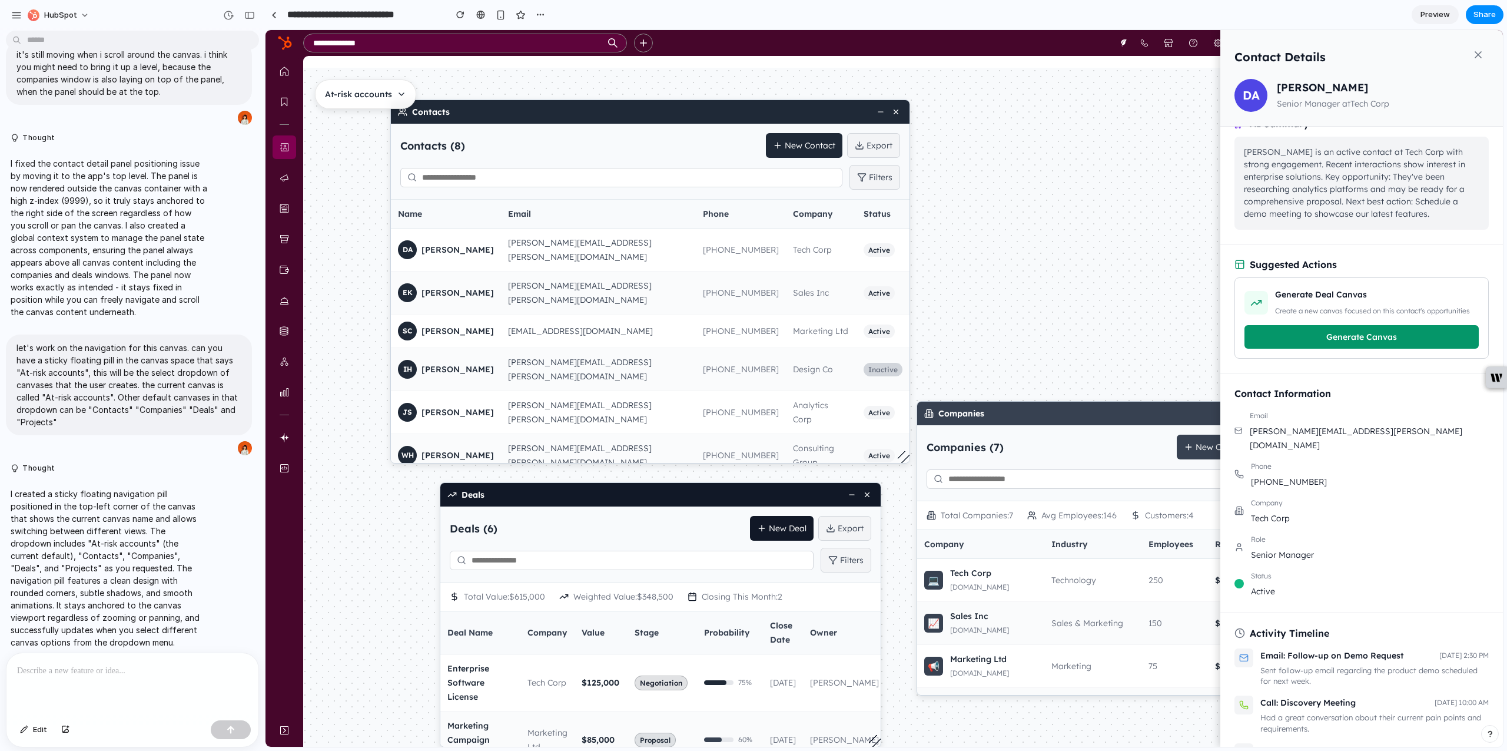
scroll to position [0, 0]
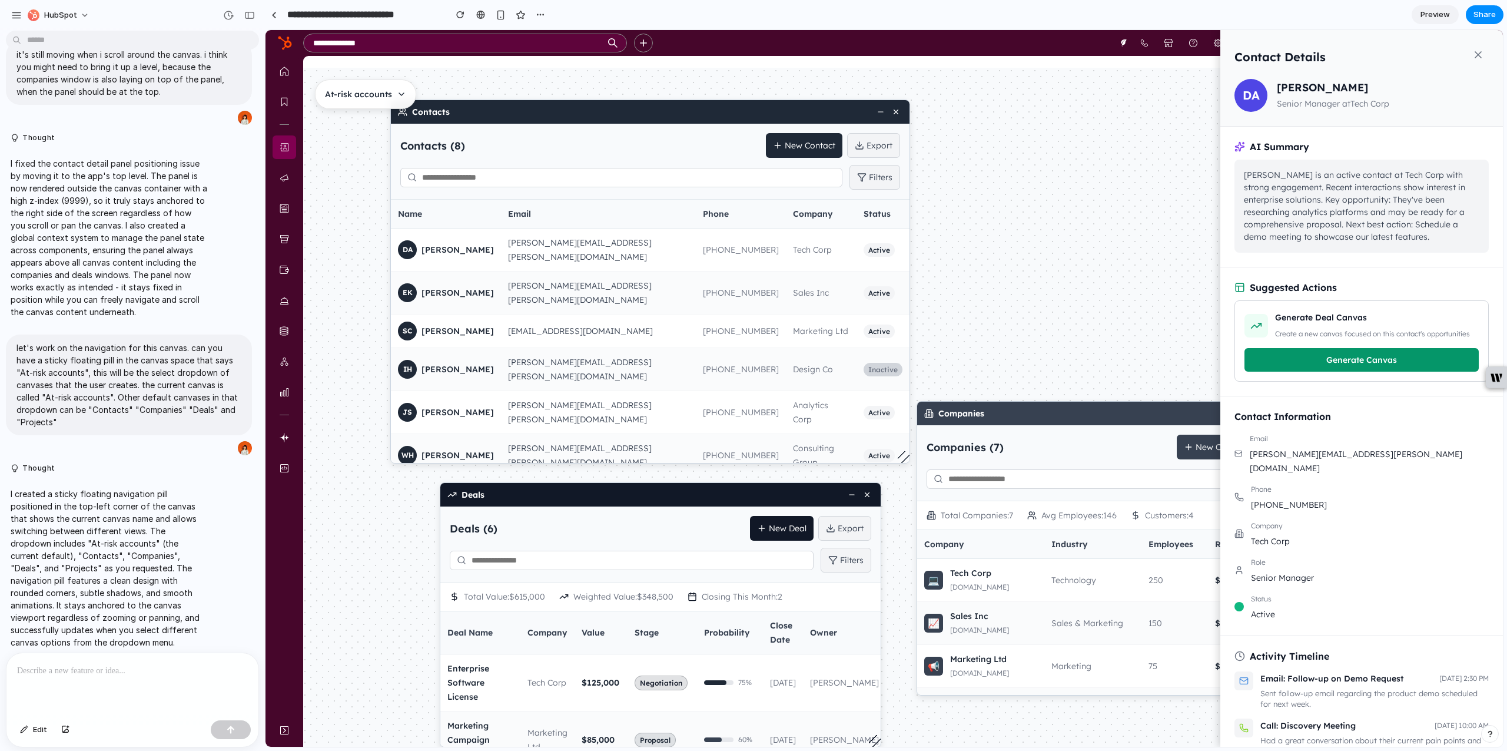
click at [1474, 51] on icon at bounding box center [1479, 55] width 12 height 12
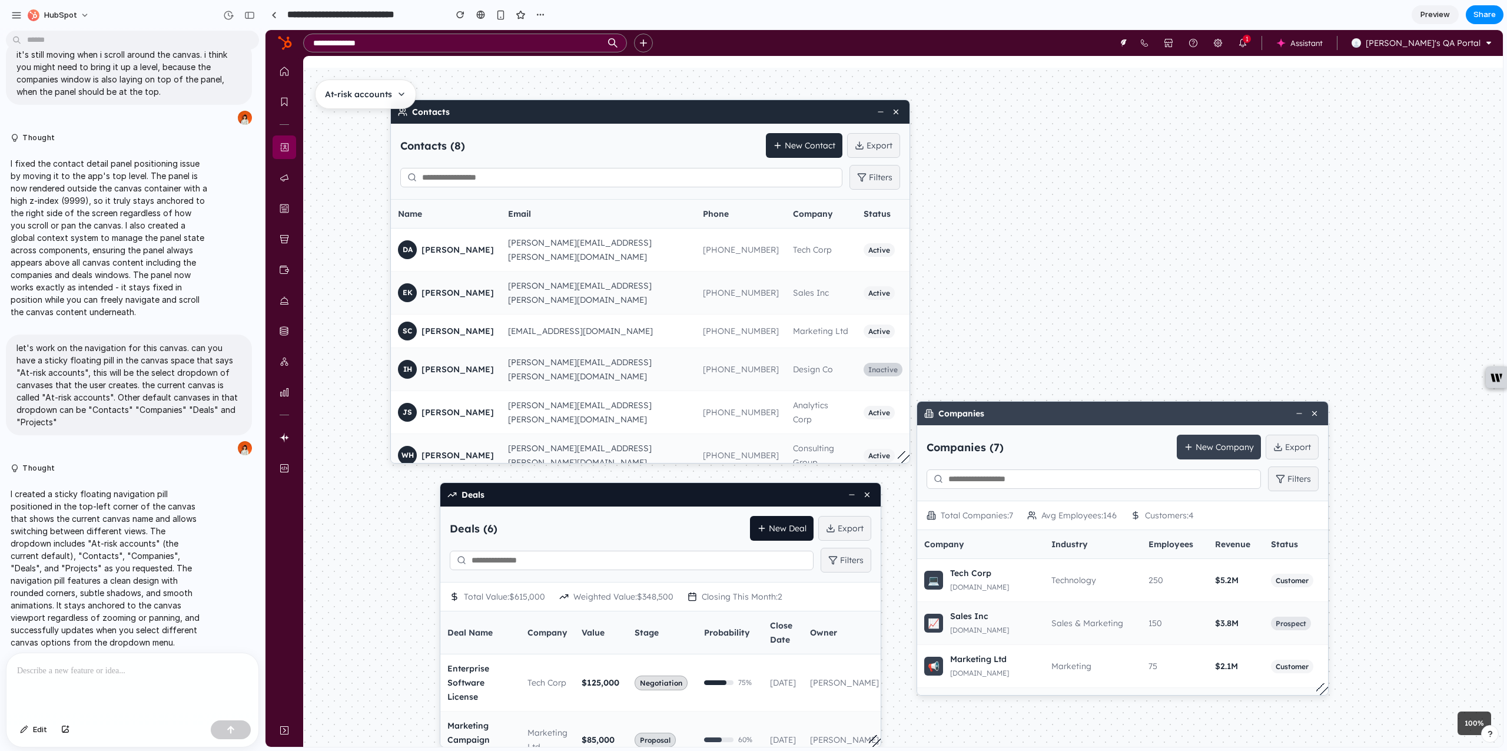
click at [1238, 167] on div "Contacts Contacts ( 8 ) New Contact Export Filters Name Email Phone Company Sta…" at bounding box center [922, 439] width 1200 height 679
click at [289, 175] on div at bounding box center [296, 401] width 14 height 691
click at [1309, 177] on div "Contacts Contacts ( 8 ) New Contact Export Filters Name Email Phone Company Sta…" at bounding box center [922, 439] width 1200 height 679
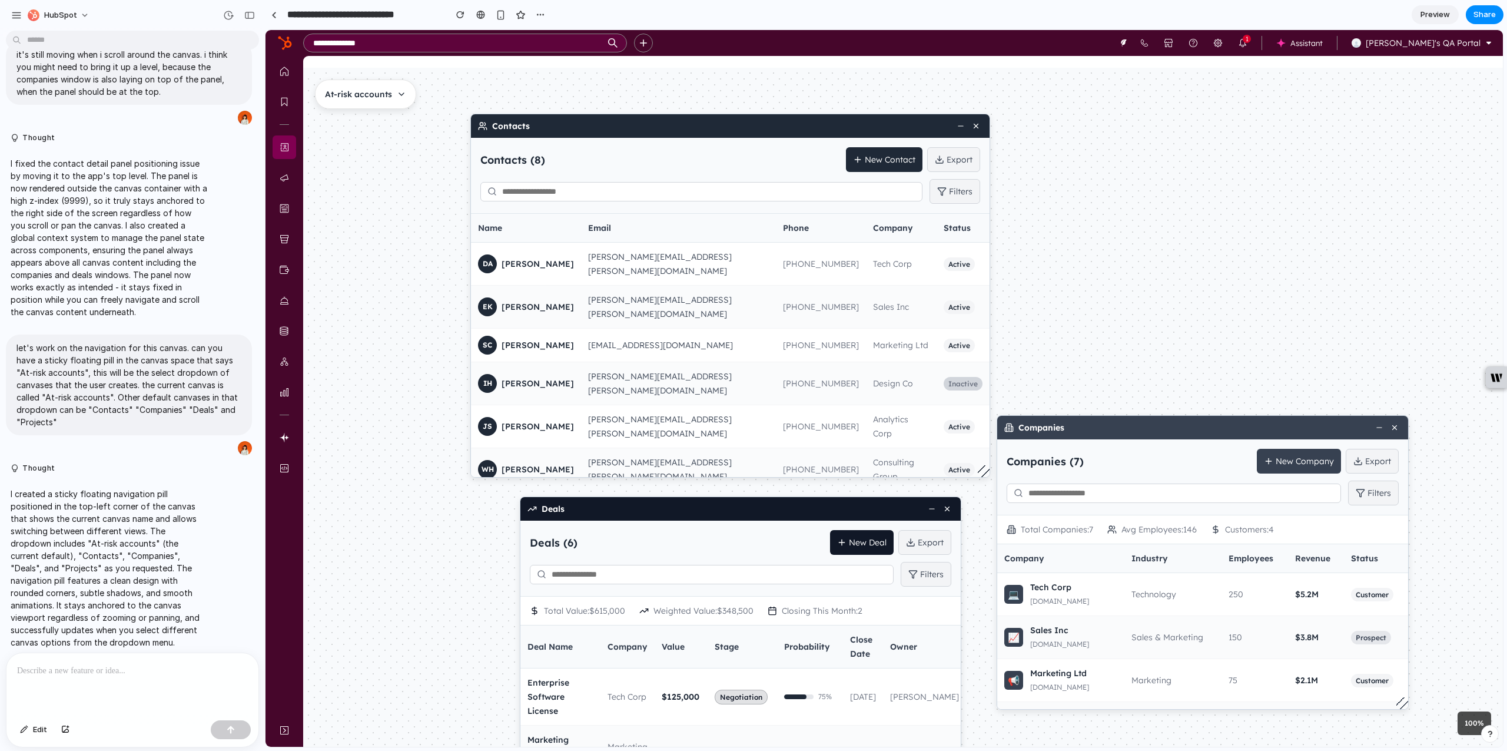
drag, startPoint x: 1201, startPoint y: 224, endPoint x: 1280, endPoint y: 239, distance: 80.3
click at [1280, 239] on div "Contacts Contacts ( 8 ) New Contact Export Filters Name Email Phone Company Sta…" at bounding box center [1002, 453] width 1200 height 679
